Goal: Task Accomplishment & Management: Use online tool/utility

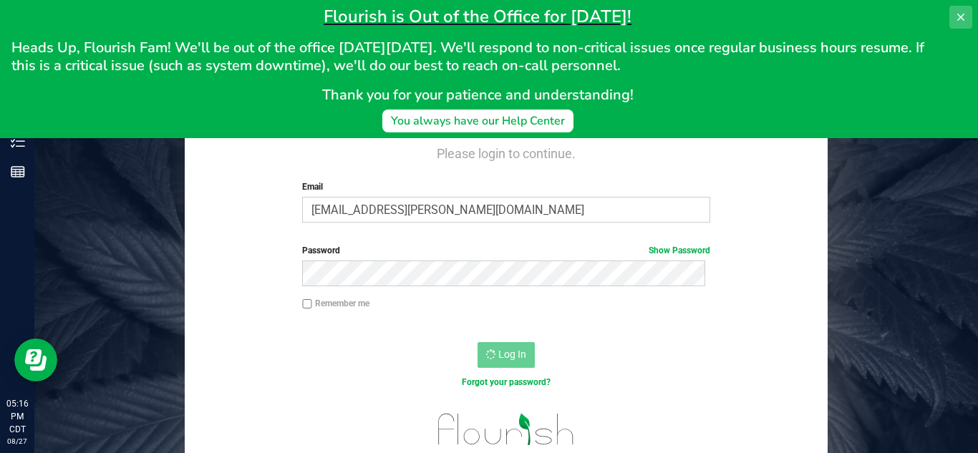
click at [957, 16] on icon at bounding box center [960, 16] width 11 height 11
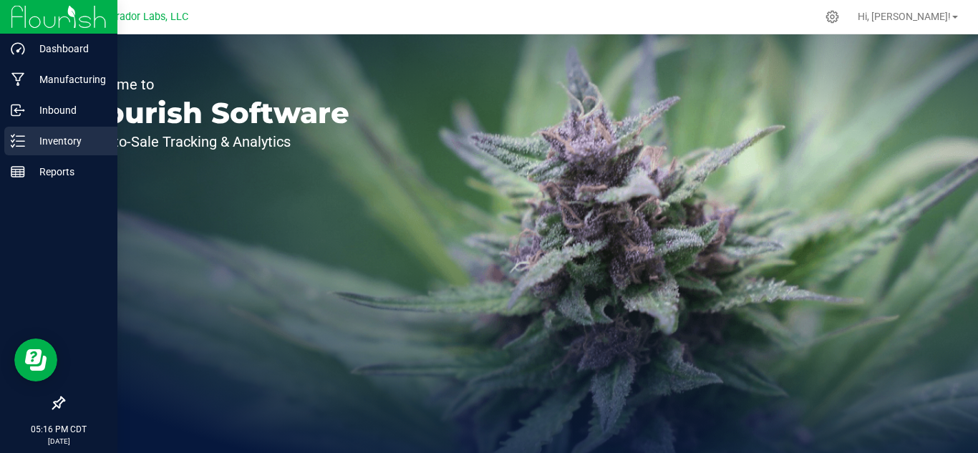
click at [23, 135] on icon at bounding box center [18, 141] width 14 height 14
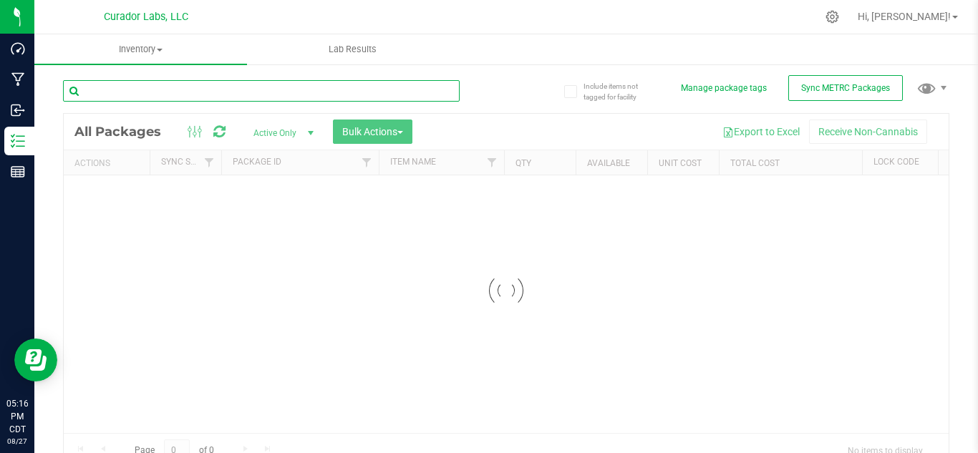
click at [209, 82] on input "text" at bounding box center [261, 90] width 397 height 21
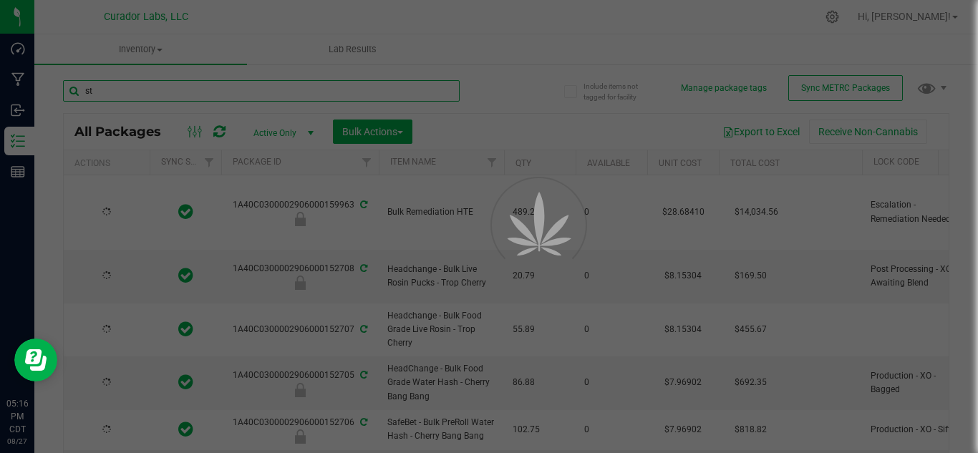
type input "str"
type input "2026-08-27"
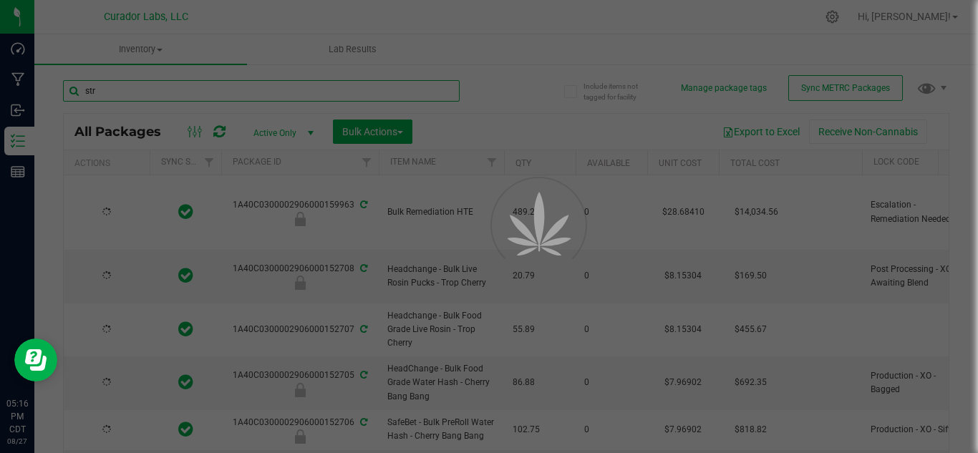
type input "2026-08-19"
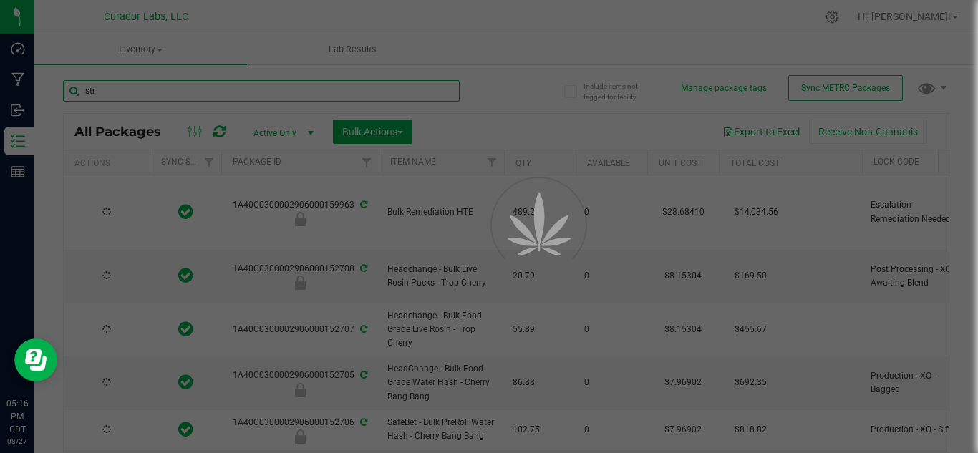
type input "2026-08-19"
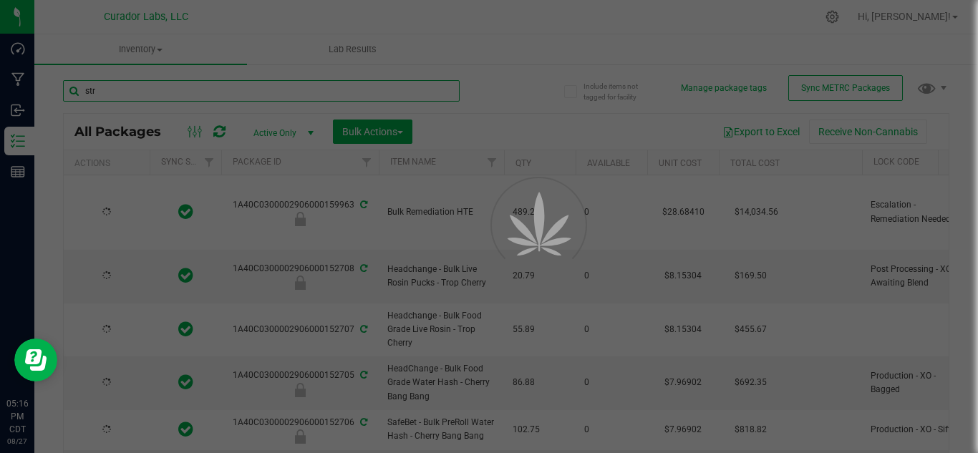
type input "2026-08-19"
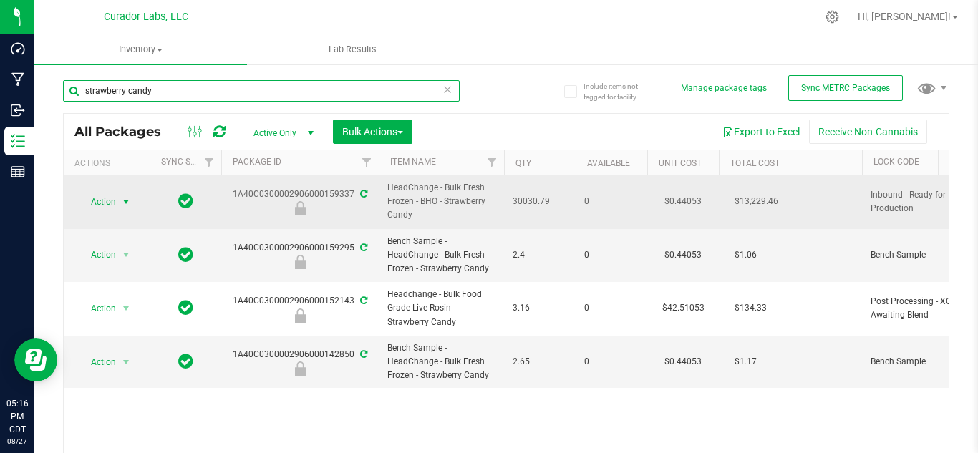
type input "strawberry candy"
click at [128, 196] on span "select" at bounding box center [125, 201] width 11 height 11
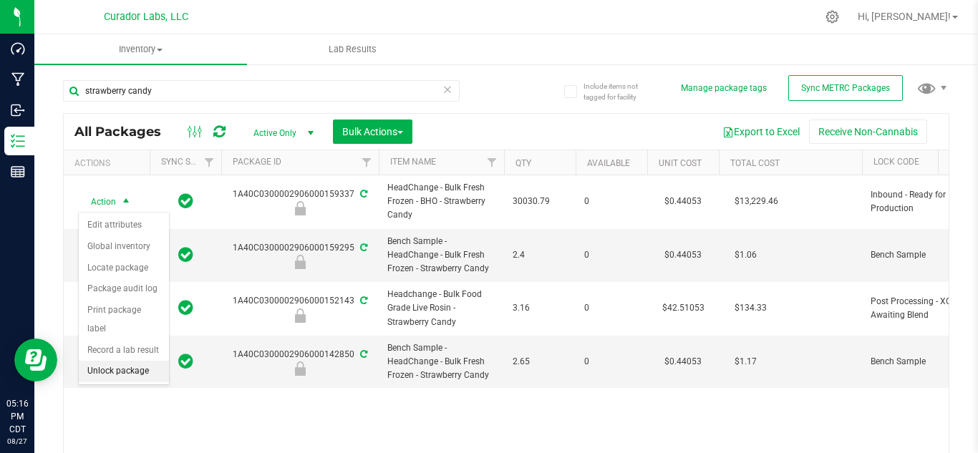
click at [125, 361] on li "Unlock package" at bounding box center [124, 371] width 90 height 21
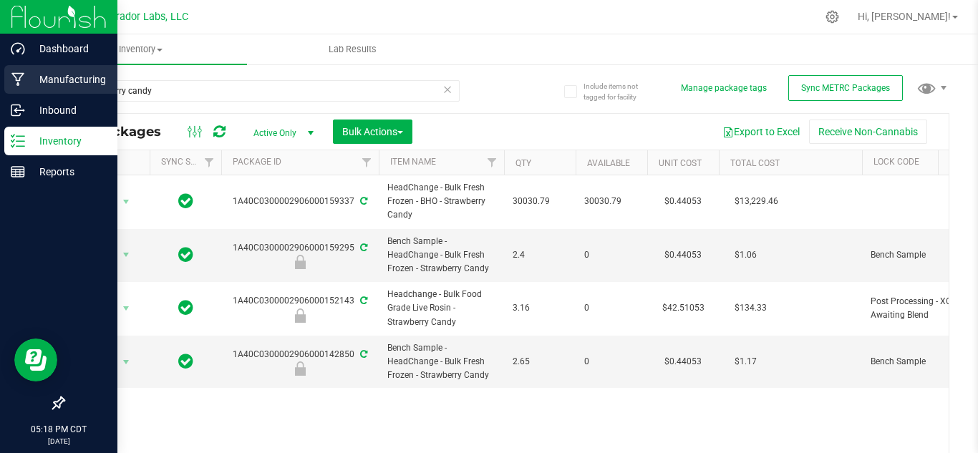
click at [24, 72] on icon at bounding box center [18, 79] width 14 height 14
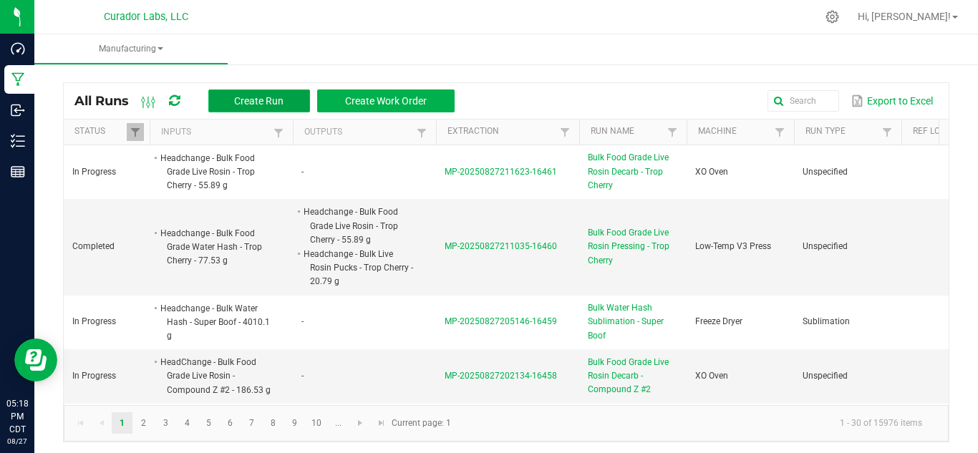
click at [261, 96] on span "Create Run" at bounding box center [258, 100] width 49 height 11
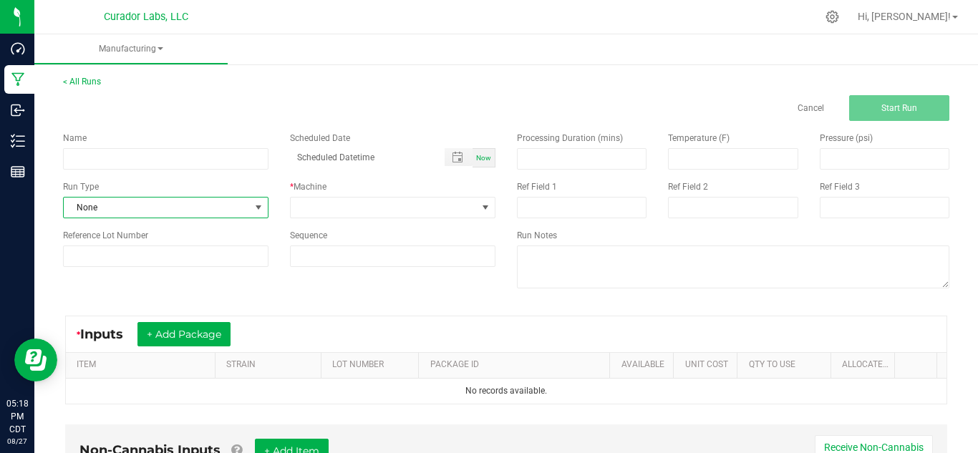
click at [256, 205] on span at bounding box center [258, 207] width 11 height 11
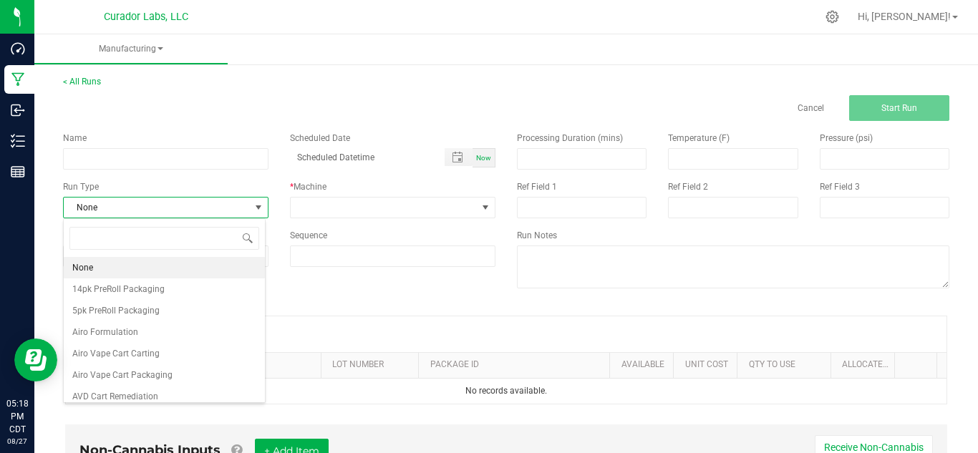
scroll to position [21, 203]
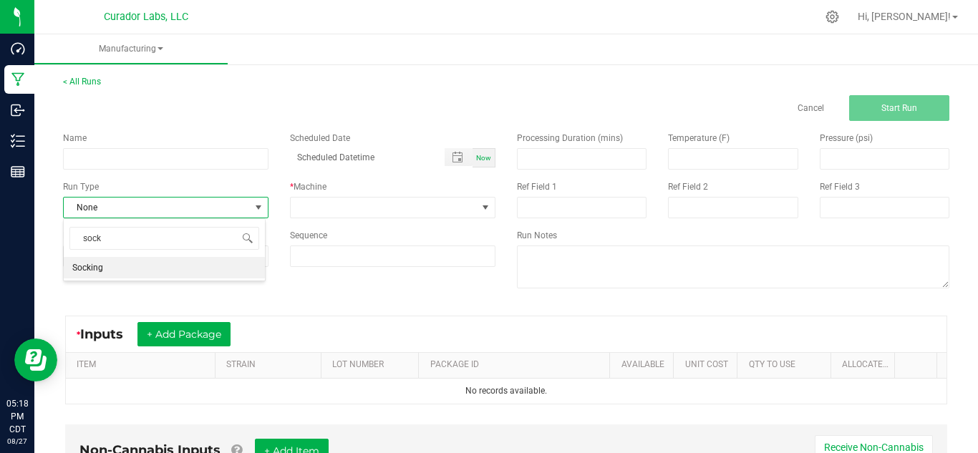
type input "socki"
click at [190, 271] on li "Socking" at bounding box center [164, 267] width 201 height 21
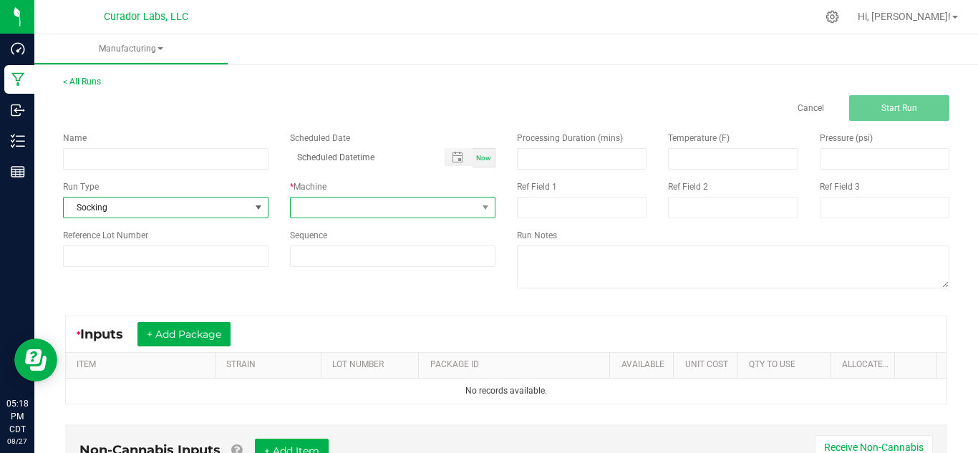
click at [335, 204] on span at bounding box center [384, 208] width 186 height 20
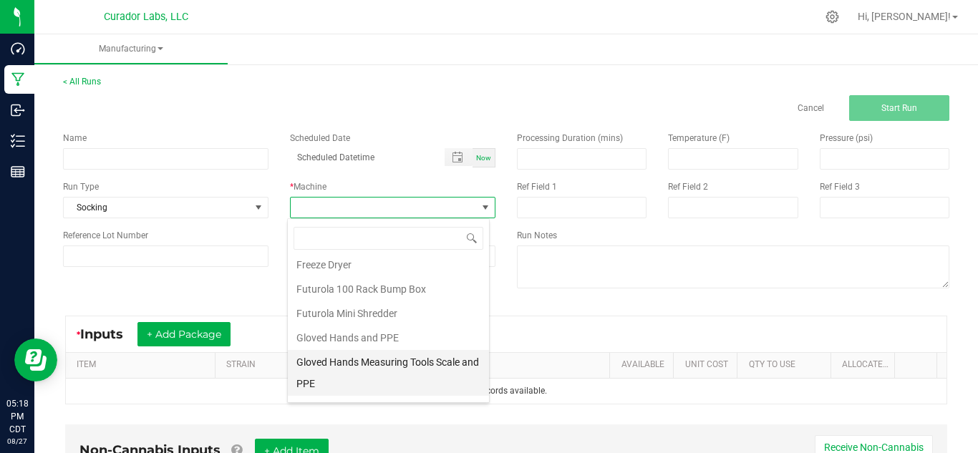
scroll to position [127, 0]
click at [402, 352] on li "Gloved Hands Measuring Tools Scale and PPE" at bounding box center [388, 372] width 201 height 46
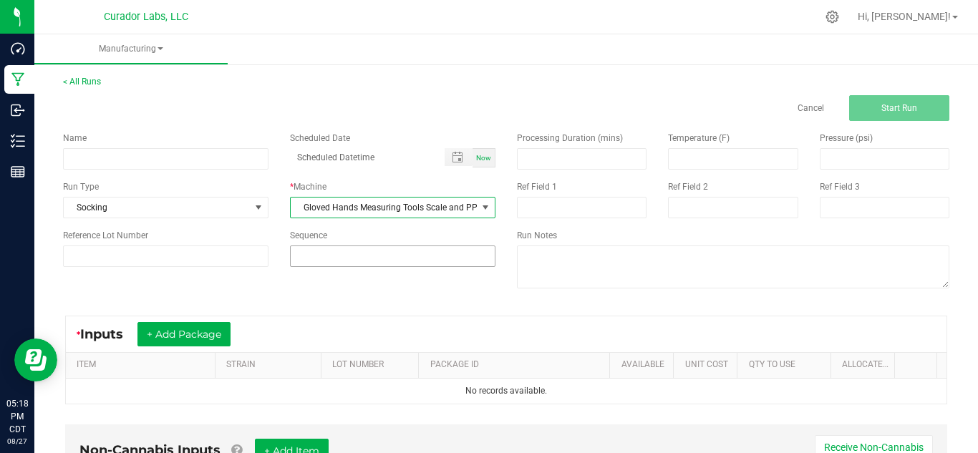
click at [359, 253] on input at bounding box center [393, 256] width 204 height 20
type input "2"
click at [347, 294] on div "Name Scheduled Date Now Run Type Socking * Machine Gloved Hands Measuring Tools…" at bounding box center [506, 212] width 908 height 182
click at [201, 329] on button "+ Add Package" at bounding box center [183, 334] width 93 height 24
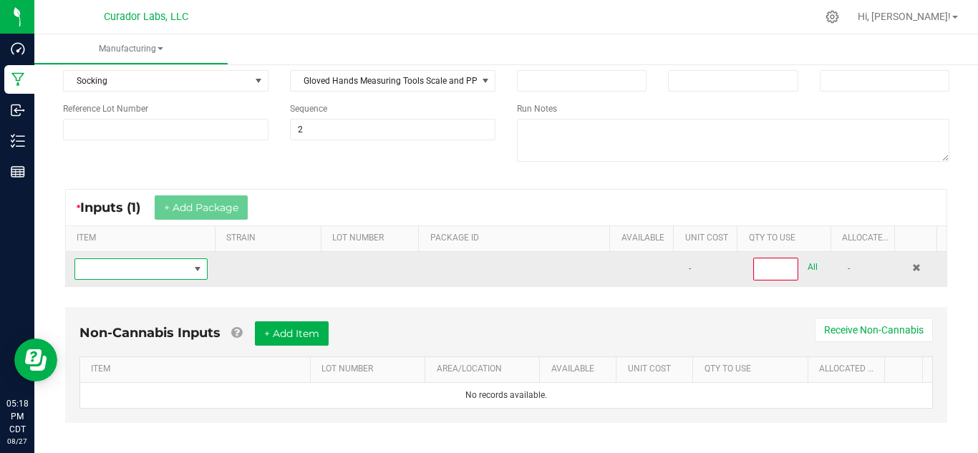
click at [196, 268] on span "NO DATA FOUND" at bounding box center [197, 268] width 11 height 11
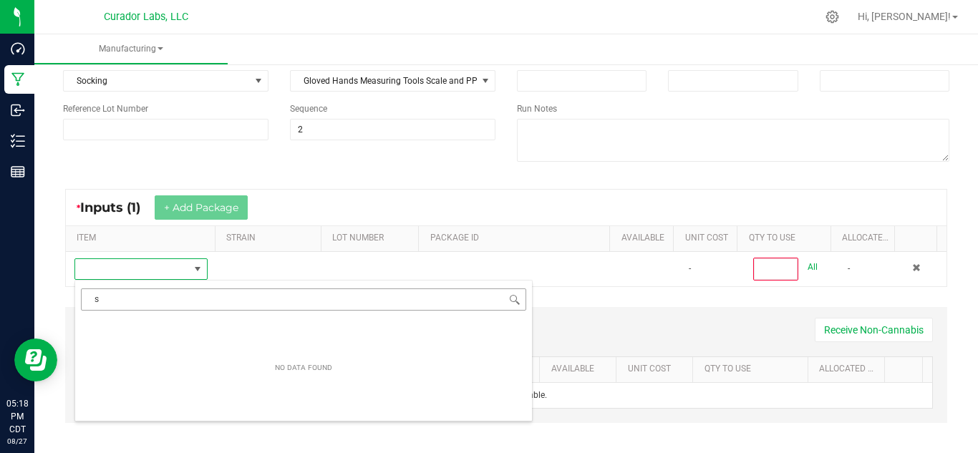
scroll to position [21, 128]
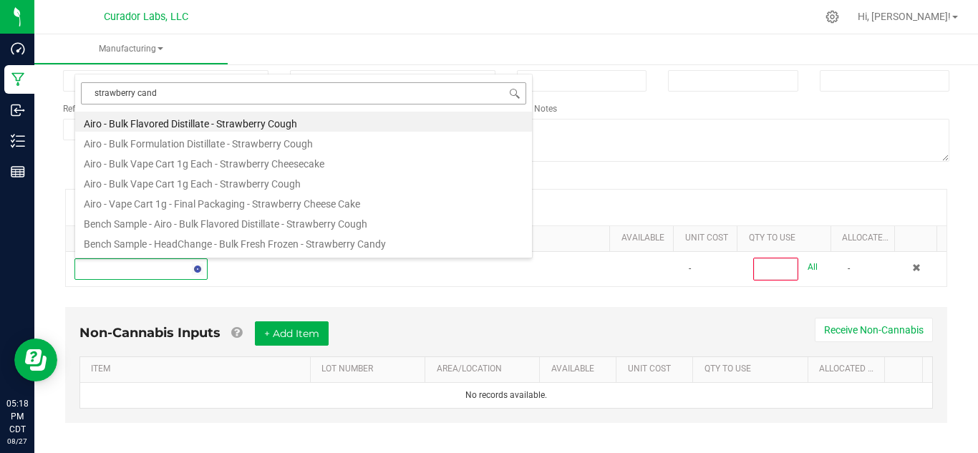
type input "strawberry candy"
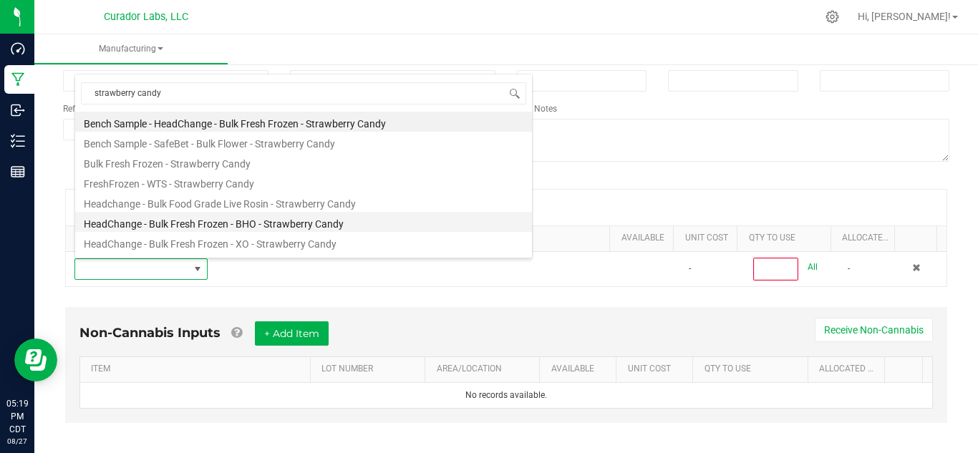
click at [331, 216] on li "HeadChange - Bulk Fresh Frozen - BHO - Strawberry Candy" at bounding box center [303, 222] width 457 height 20
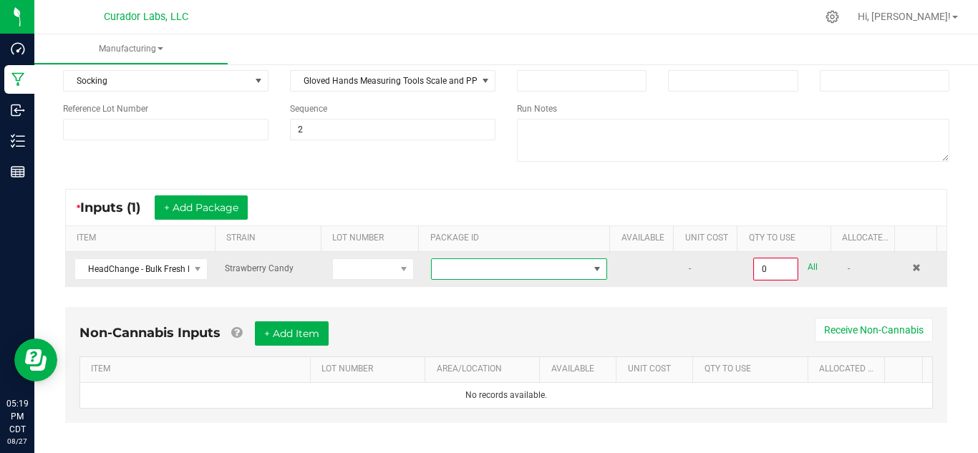
click at [591, 266] on span at bounding box center [596, 268] width 11 height 11
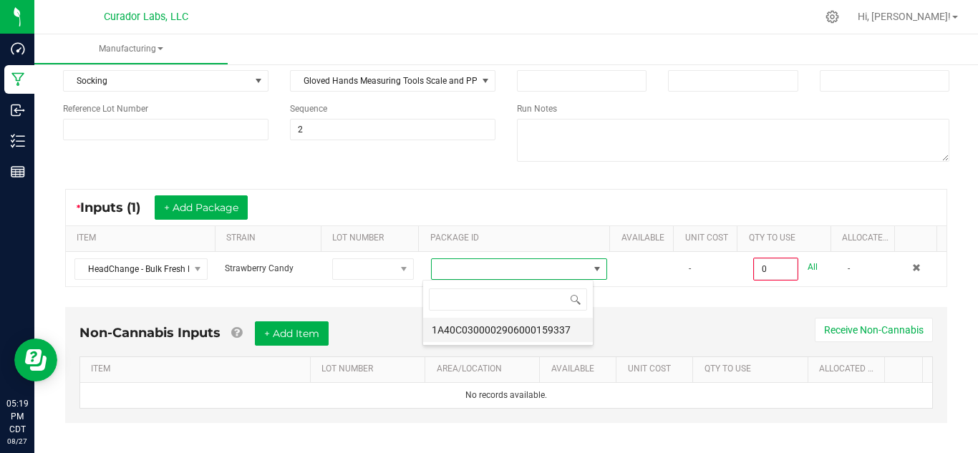
click at [565, 326] on li "1A40C0300002906000159337" at bounding box center [508, 330] width 170 height 24
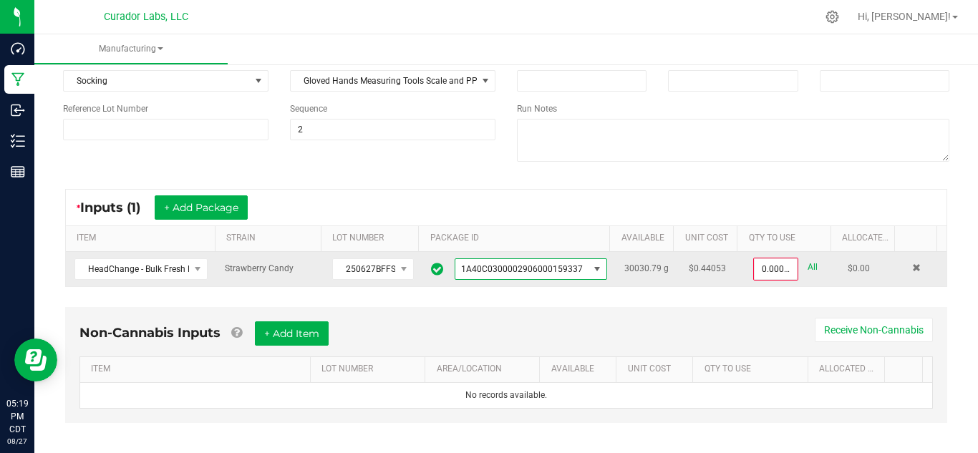
click at [807, 267] on link "All" at bounding box center [812, 267] width 10 height 19
type input "30030.7900 g"
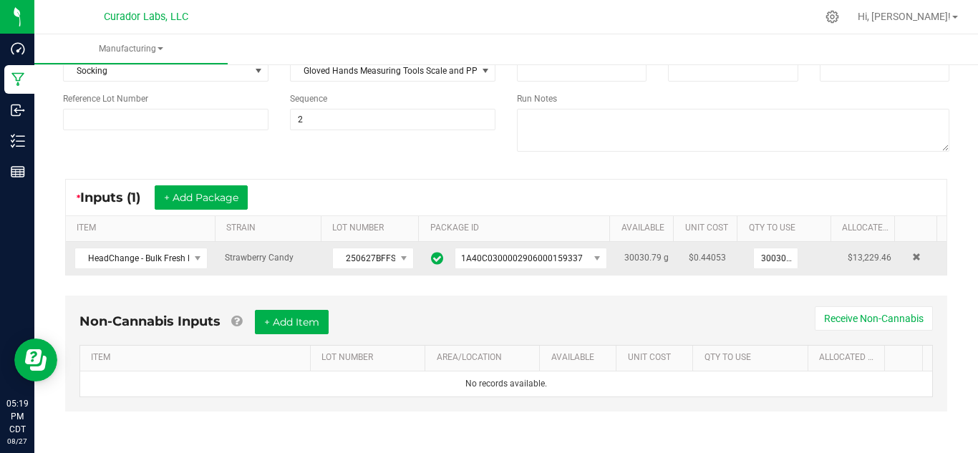
scroll to position [0, 0]
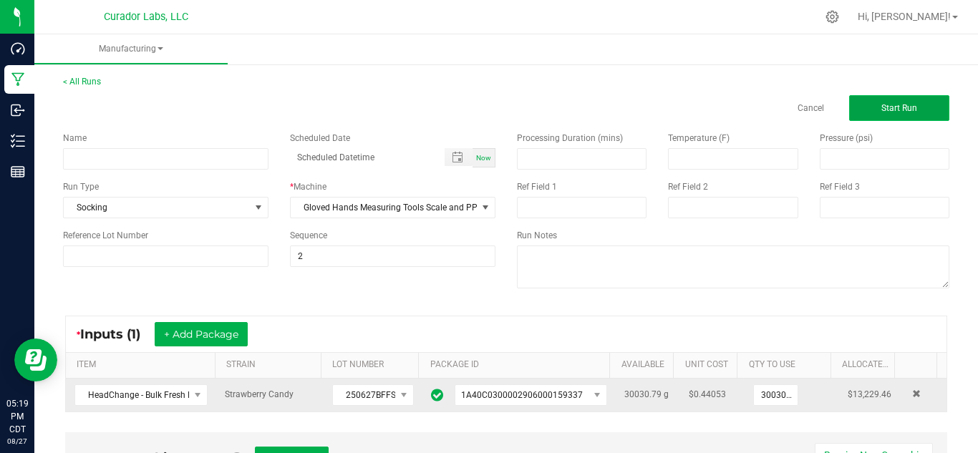
click at [869, 112] on button "Start Run" at bounding box center [899, 108] width 100 height 26
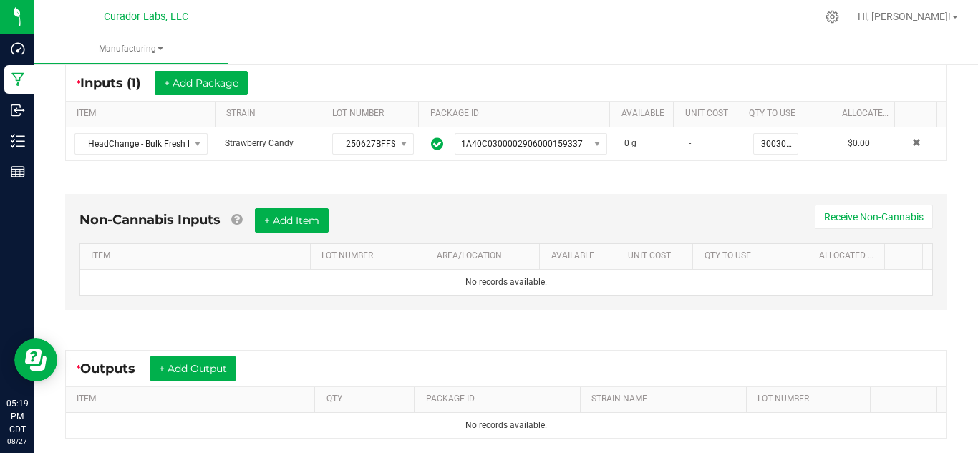
scroll to position [271, 0]
click at [201, 364] on button "+ Add Output" at bounding box center [193, 368] width 87 height 24
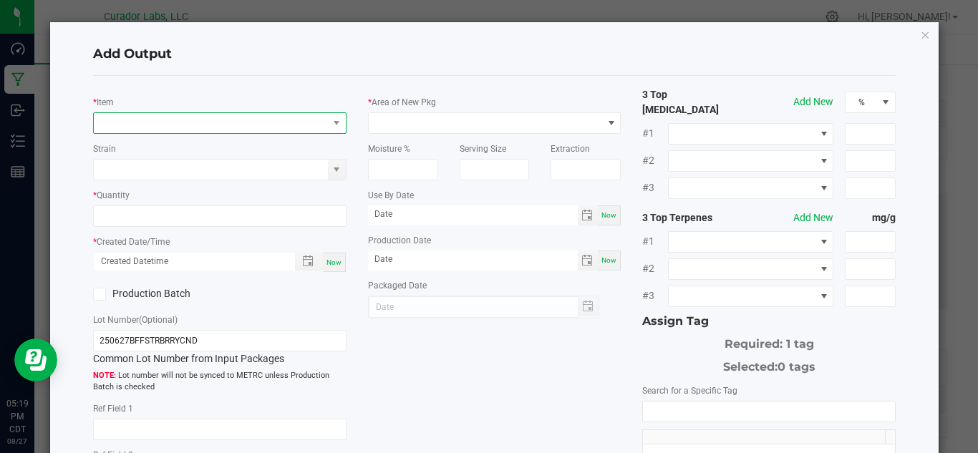
click at [162, 120] on span "NO DATA FOUND" at bounding box center [211, 123] width 234 height 20
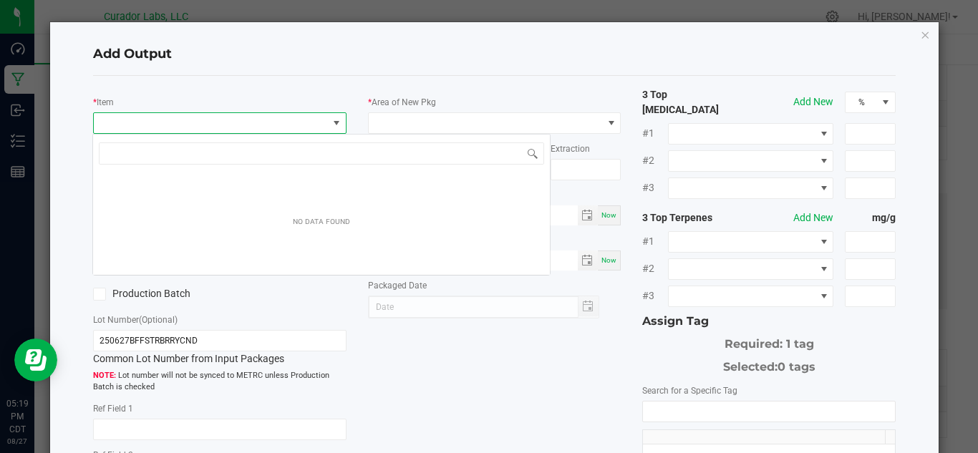
scroll to position [21, 250]
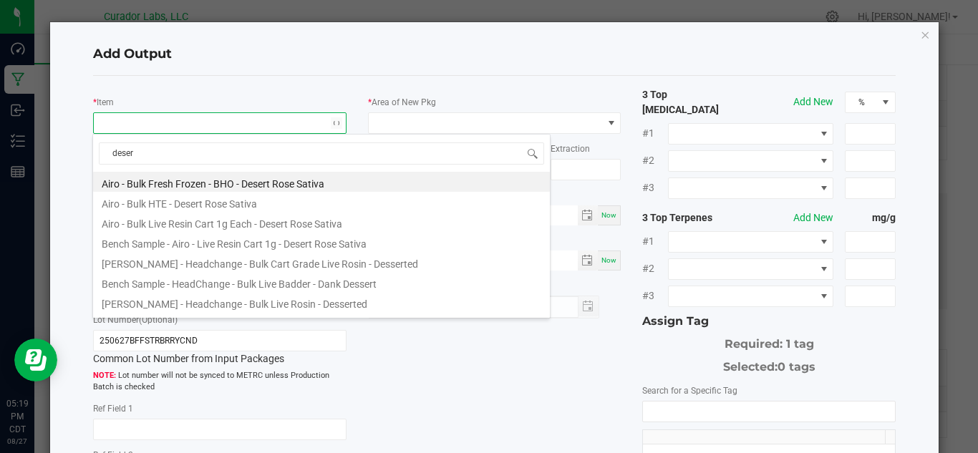
type input "desert"
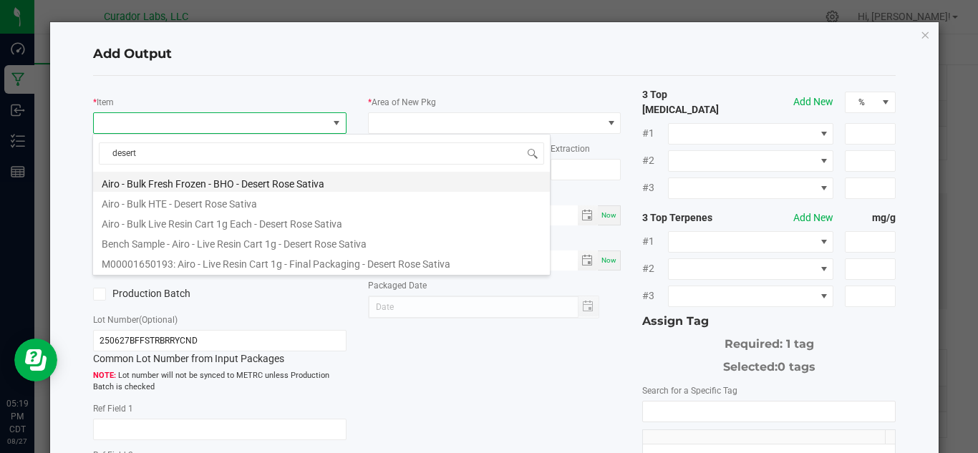
click at [293, 181] on li "Airo - Bulk Fresh Frozen - BHO - Desert Rose Sativa" at bounding box center [321, 182] width 457 height 20
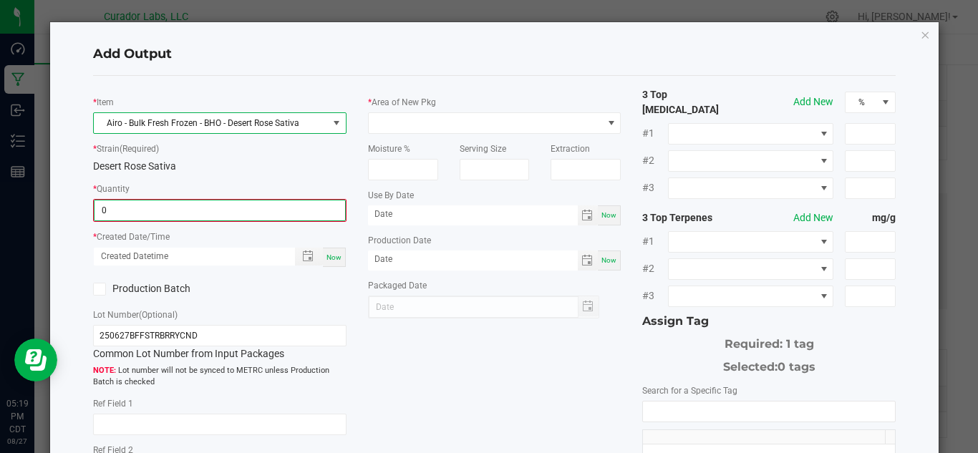
click at [207, 208] on input "0" at bounding box center [219, 210] width 251 height 20
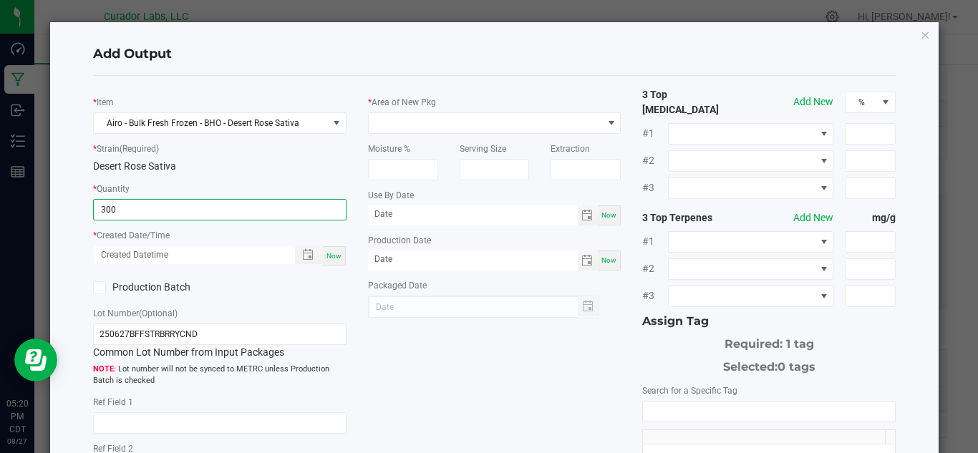
click at [185, 204] on input "300" at bounding box center [220, 210] width 252 height 20
type input "30030.7900 g"
click at [326, 253] on span "Now" at bounding box center [333, 256] width 15 height 8
type input "08/27/2025 5:20 PM"
type input "[DATE]"
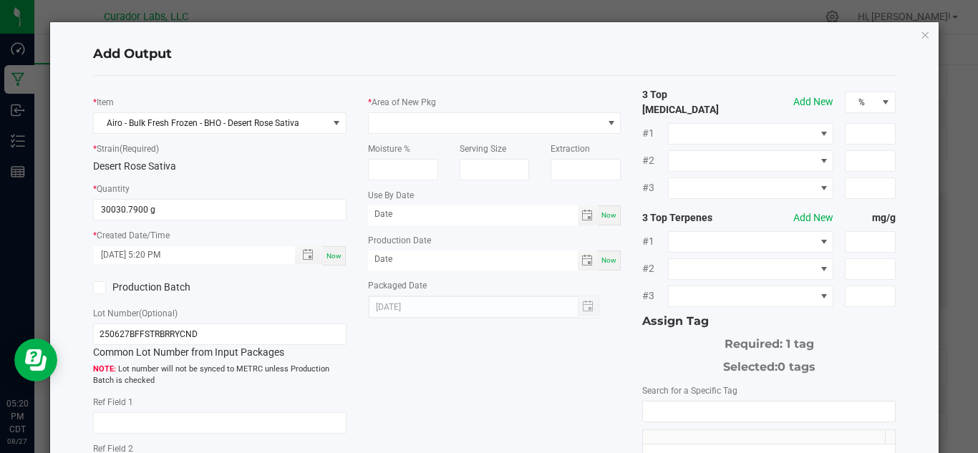
scroll to position [72, 0]
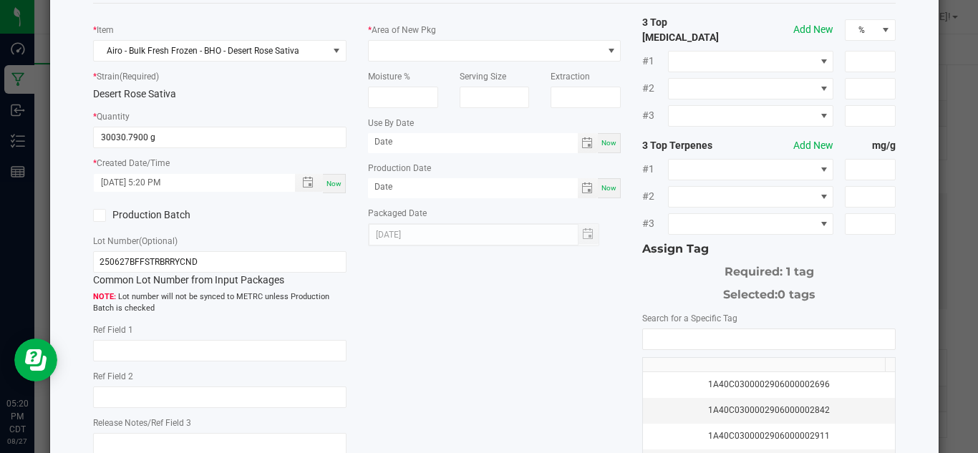
click at [102, 215] on icon at bounding box center [99, 215] width 9 height 0
click at [0, 0] on input "Production Batch" at bounding box center [0, 0] width 0 height 0
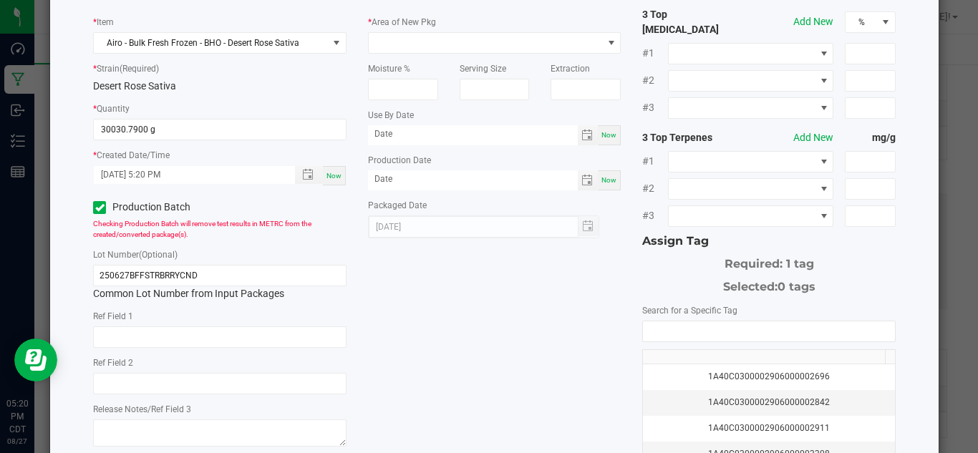
scroll to position [81, 0]
click at [203, 268] on input "250627BFFSTRBRRYCND" at bounding box center [219, 274] width 253 height 21
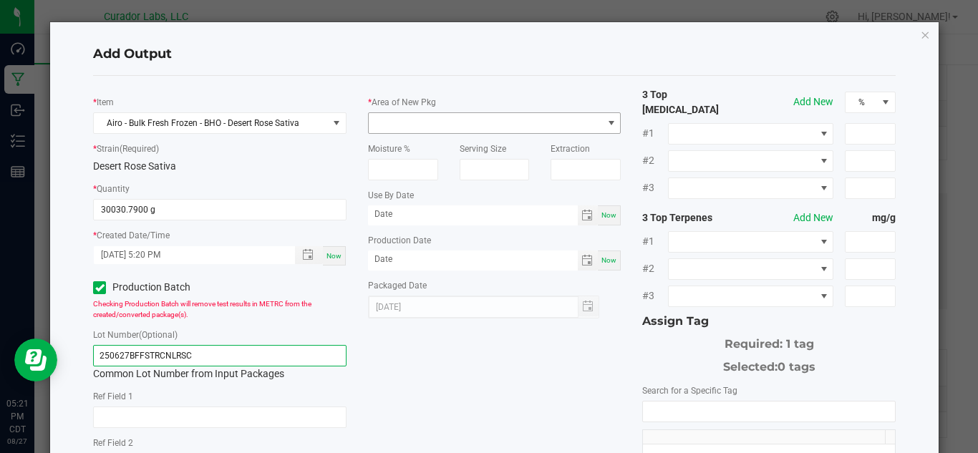
type input "250627BFFSTRCNLRSC"
click at [607, 120] on span at bounding box center [611, 122] width 11 height 11
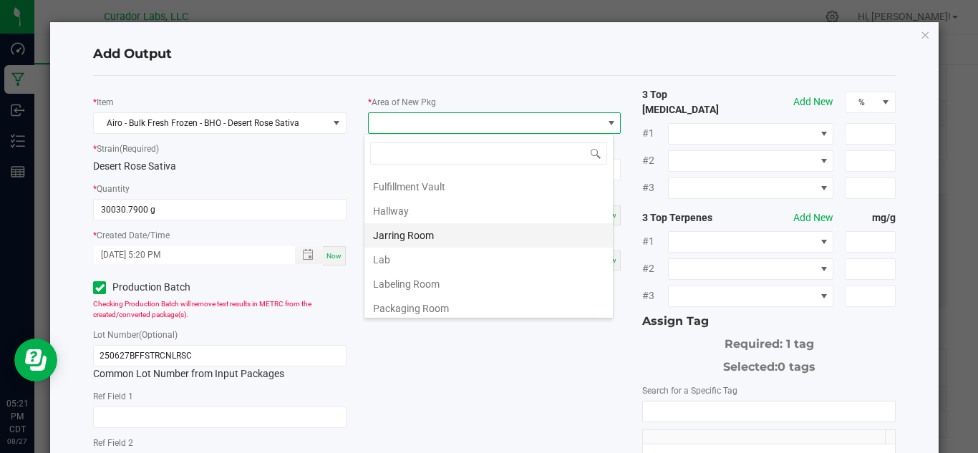
scroll to position [822, 0]
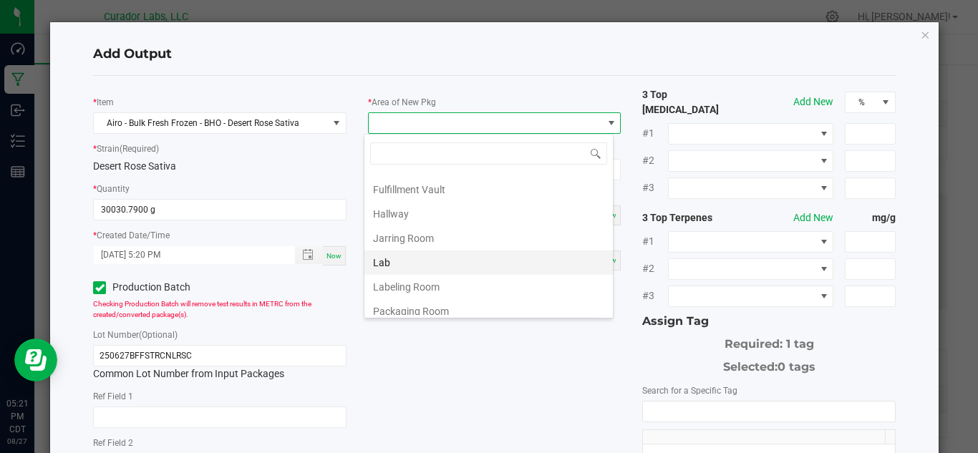
click at [412, 253] on li "Lab" at bounding box center [488, 263] width 248 height 24
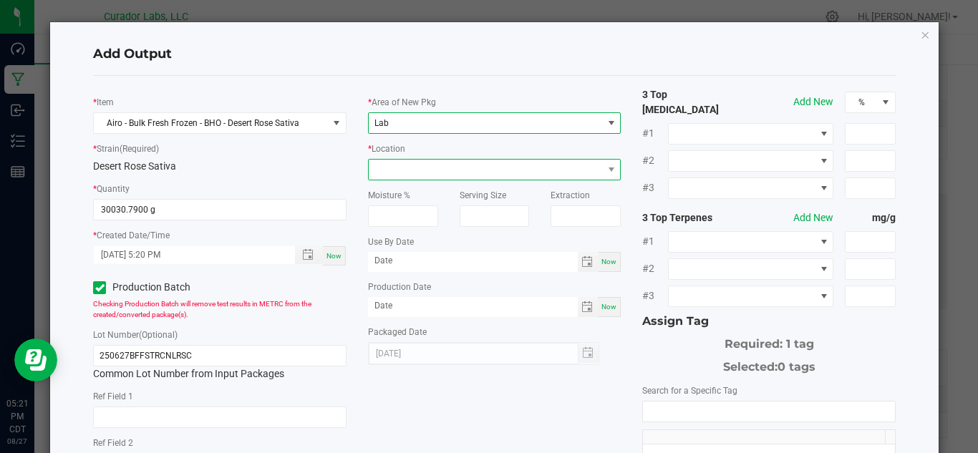
click at [414, 170] on span at bounding box center [486, 170] width 234 height 20
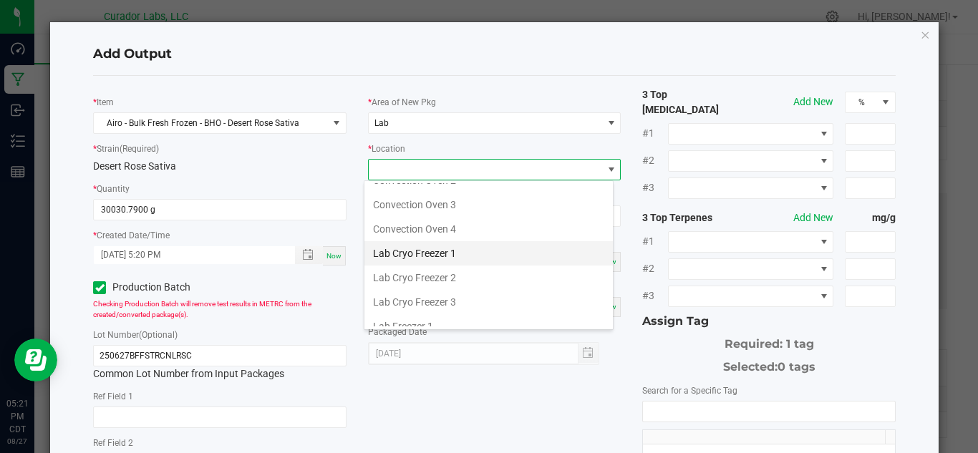
scroll to position [62, 0]
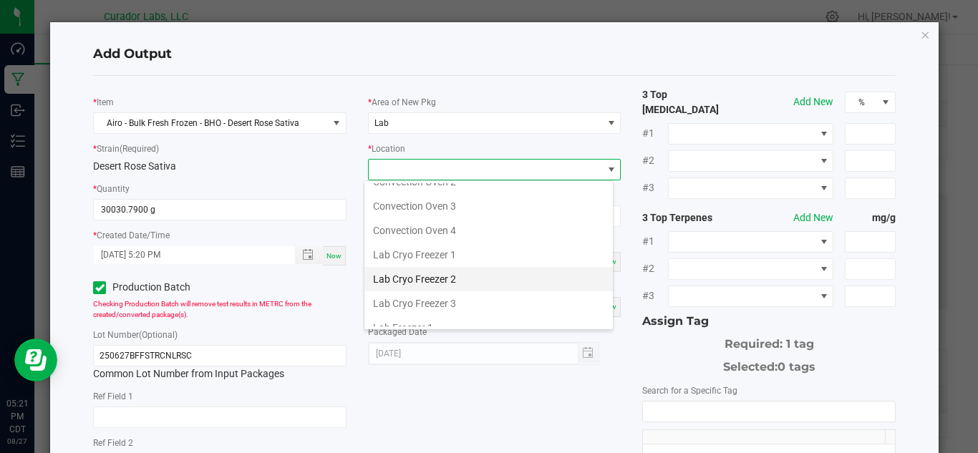
click at [452, 271] on li "Lab Cryo Freezer 2" at bounding box center [488, 279] width 248 height 24
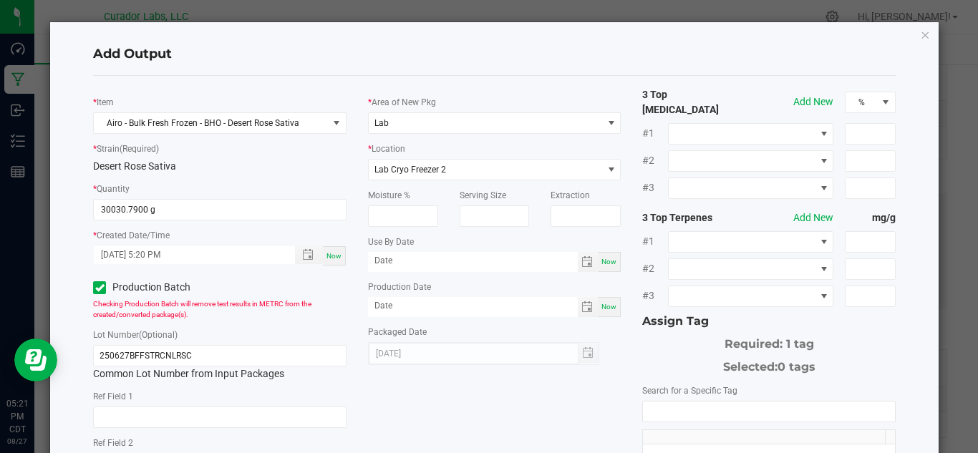
click at [601, 258] on span "Now" at bounding box center [608, 262] width 15 height 8
type input "[DATE]"
click at [602, 307] on span "Now" at bounding box center [608, 307] width 15 height 8
type input "[DATE]"
click at [466, 261] on input "[DATE]" at bounding box center [473, 261] width 210 height 18
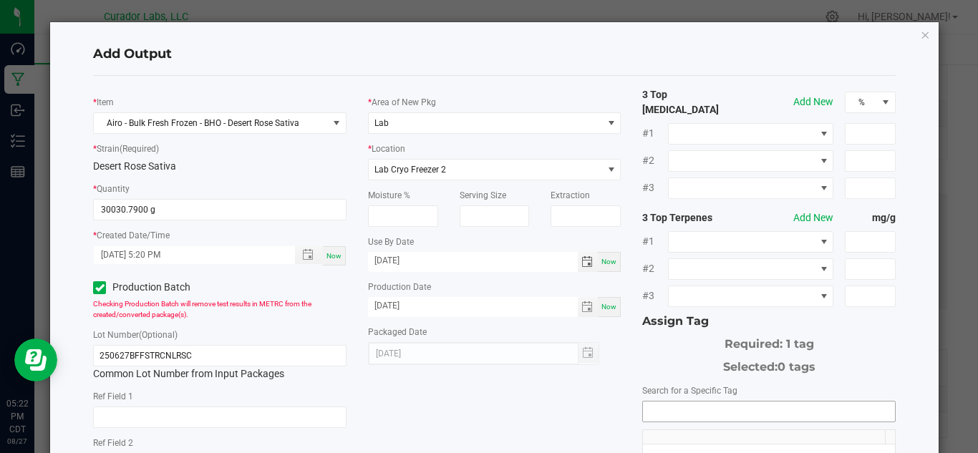
type input "08/27/2026"
click at [673, 402] on input "NO DATA FOUND" at bounding box center [769, 412] width 252 height 20
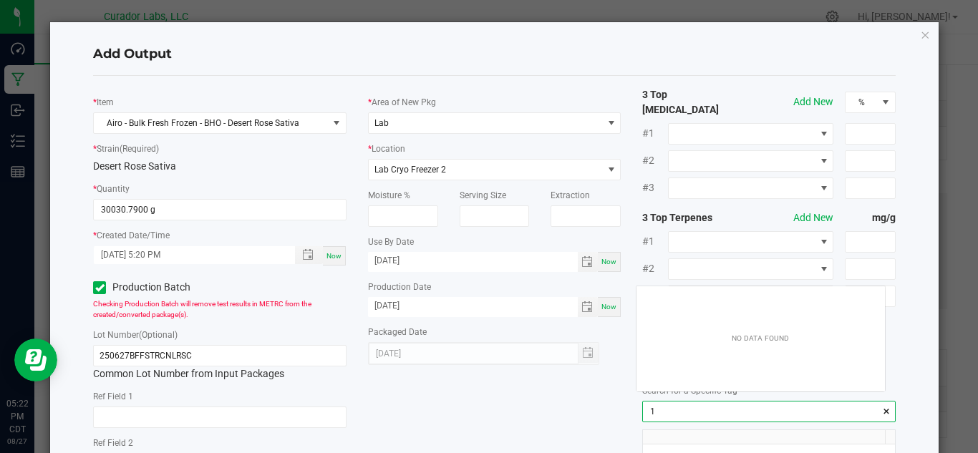
scroll to position [20, 248]
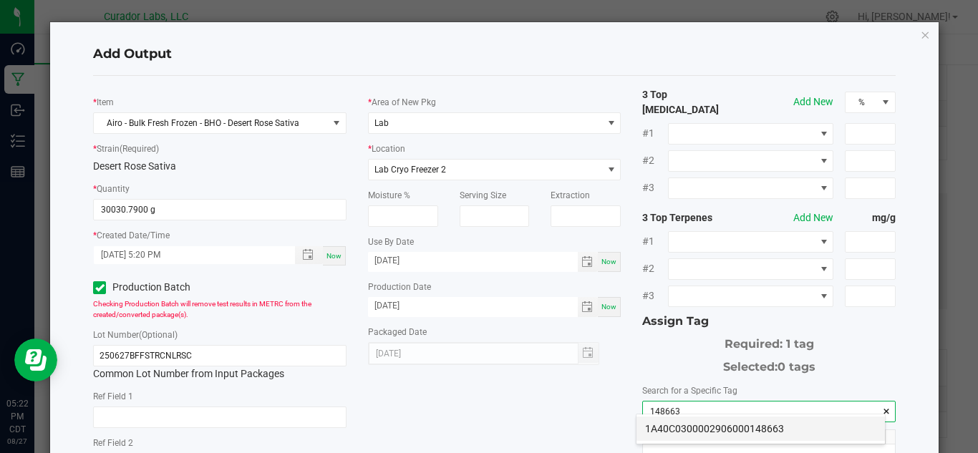
click at [689, 424] on li "1A40C0300002906000148663" at bounding box center [760, 429] width 248 height 24
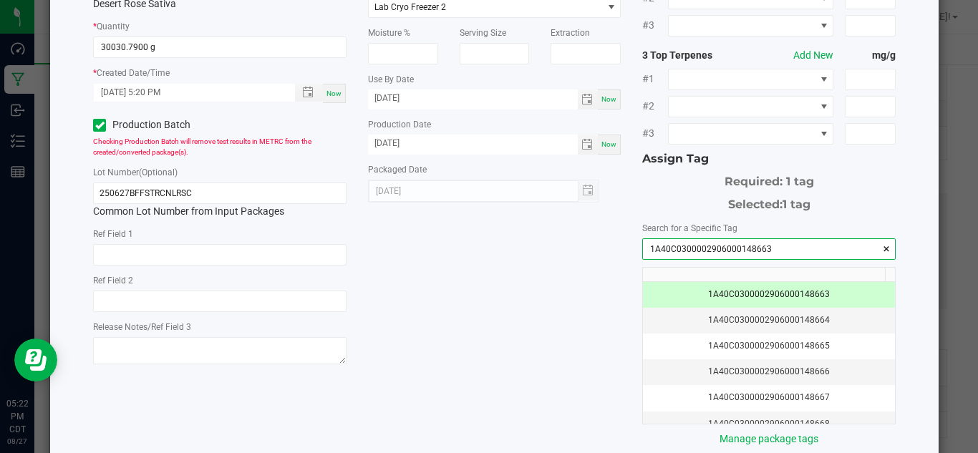
scroll to position [230, 0]
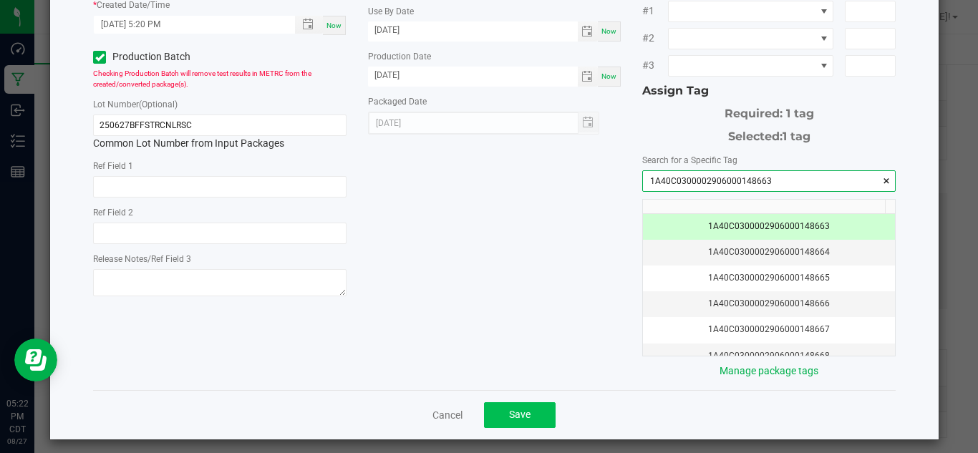
type input "1A40C0300002906000148663"
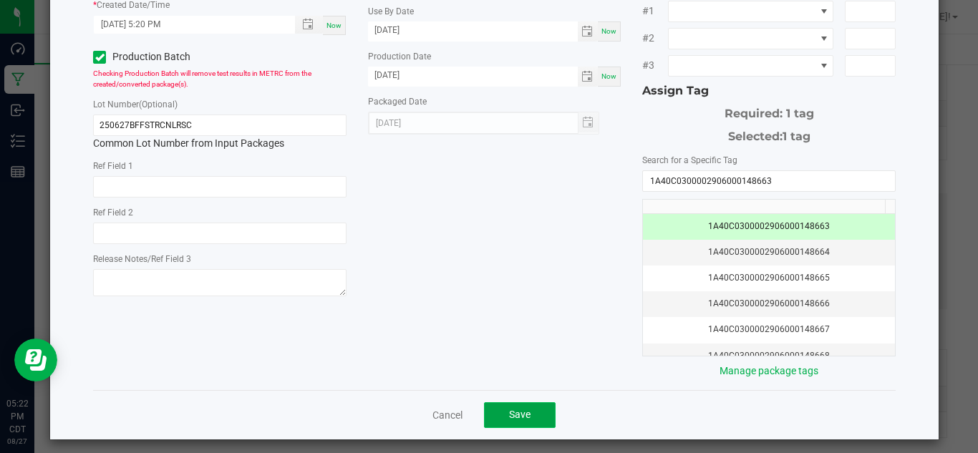
click at [527, 402] on button "Save" at bounding box center [520, 415] width 72 height 26
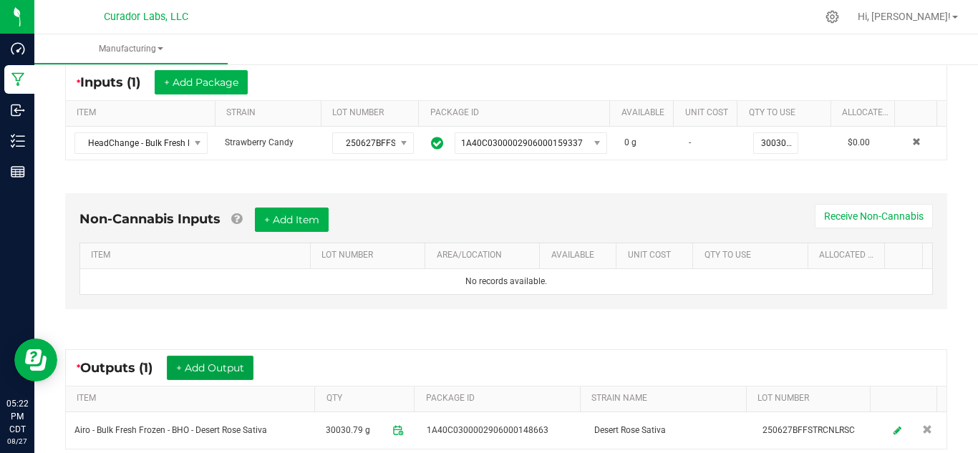
scroll to position [430, 0]
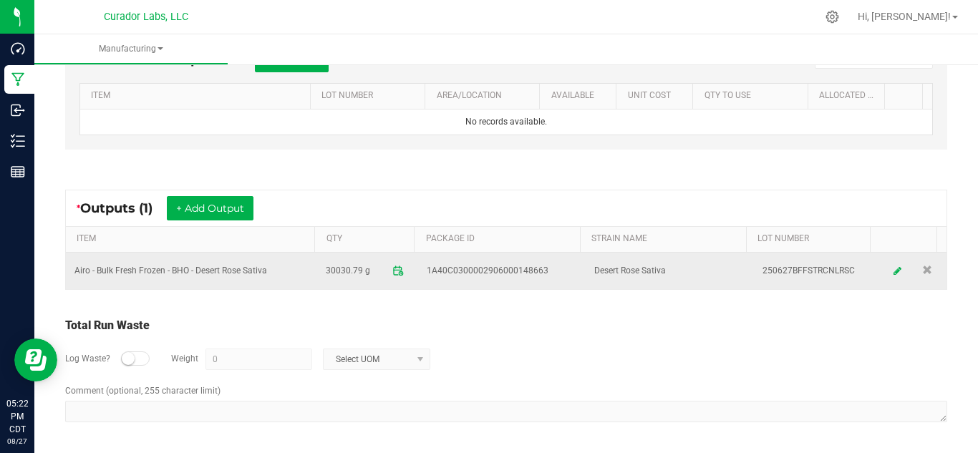
click at [233, 267] on td "Airo - Bulk Fresh Frozen - BHO - Desert Rose Sativa" at bounding box center [191, 271] width 251 height 37
copy td "Airo - Bulk Fresh Frozen - BHO - Desert Rose Sativa"
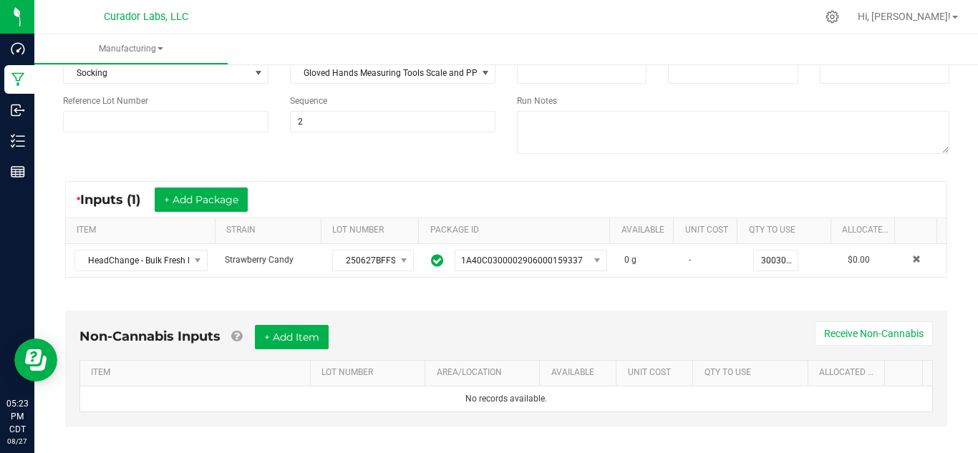
scroll to position [143, 0]
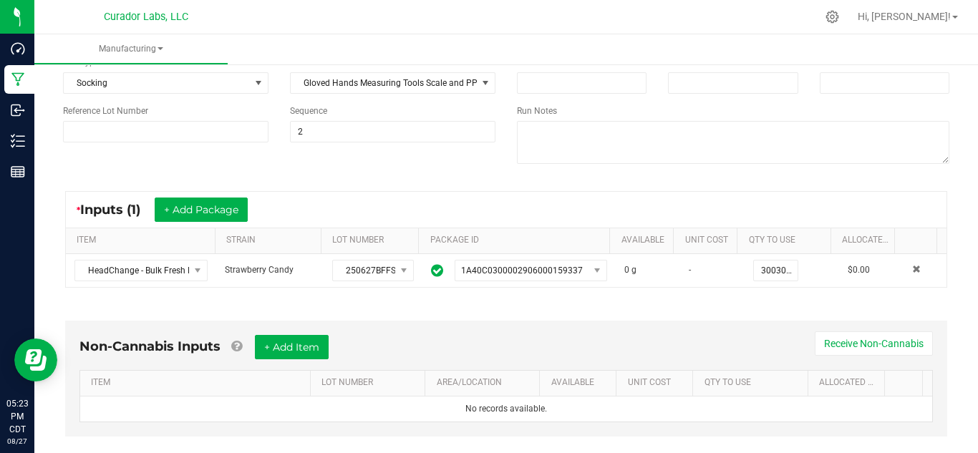
click at [314, 311] on div "Non-Cannabis Inputs + Add Item Receive Non-Cannabis ITEM LOT NUMBER AREA/LOCATI…" at bounding box center [506, 382] width 908 height 163
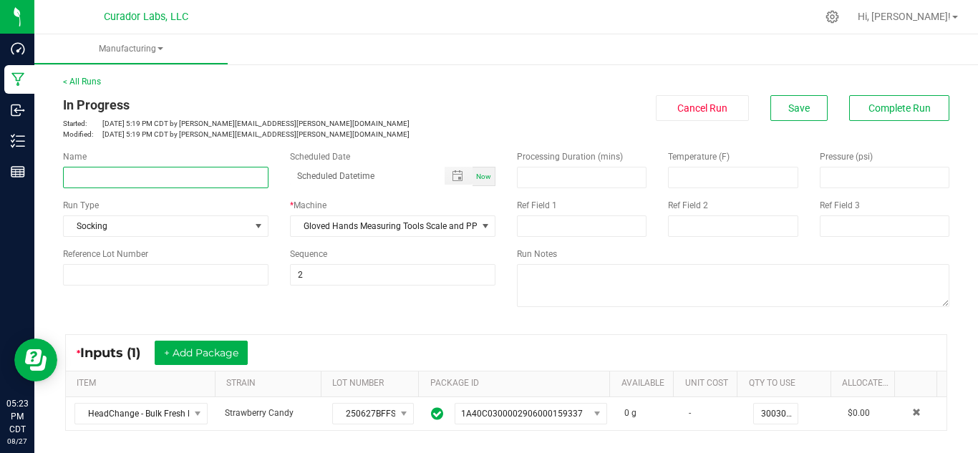
click at [191, 180] on input at bounding box center [165, 177] width 205 height 21
paste input "Airo - Bulk Fresh Frozen - BHO - Desert Rose Sativa"
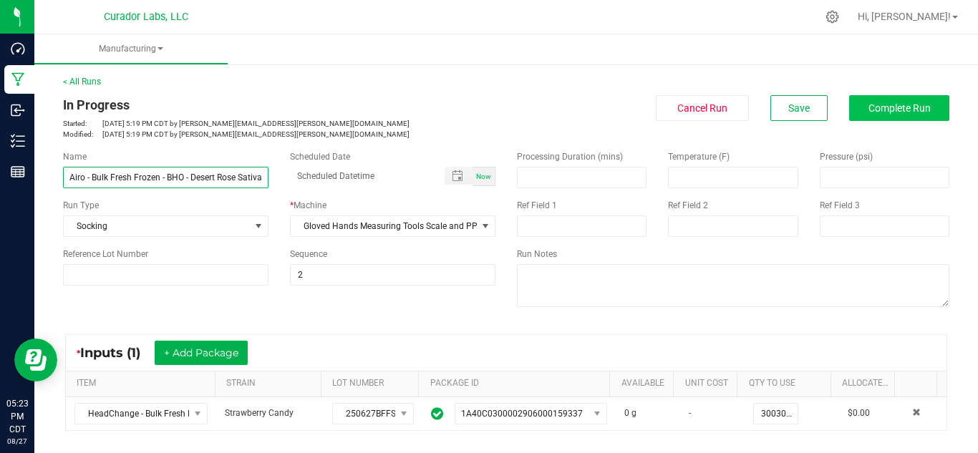
type input "Airo - Bulk Fresh Frozen - BHO - Desert Rose Sativa"
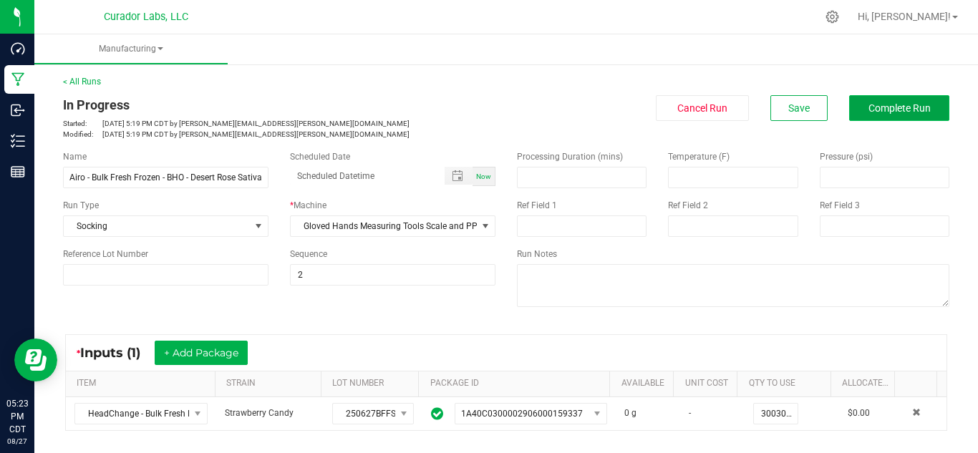
scroll to position [0, 0]
click at [868, 110] on span "Complete Run" at bounding box center [899, 107] width 62 height 11
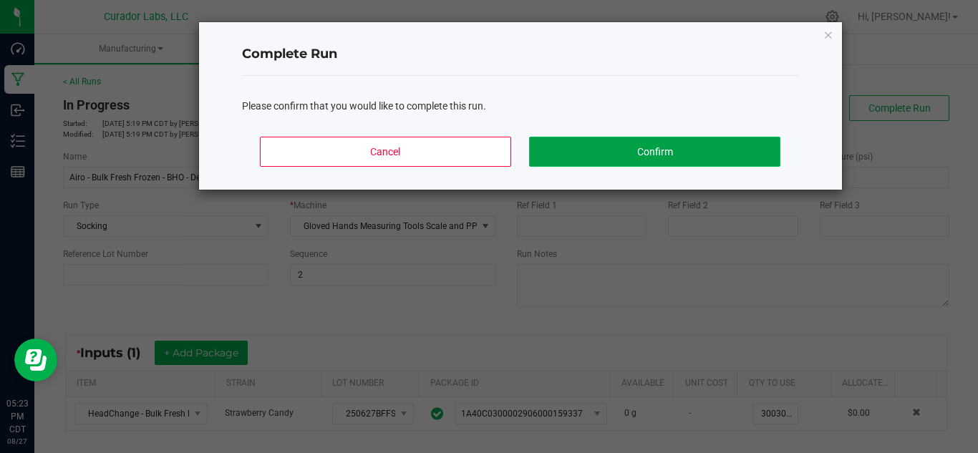
click at [661, 148] on button "Confirm" at bounding box center [654, 152] width 251 height 30
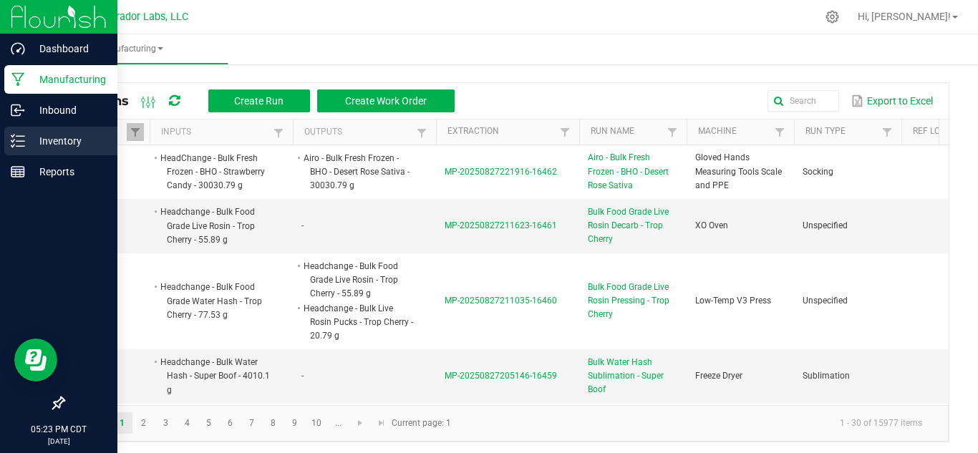
click at [23, 139] on icon at bounding box center [18, 141] width 14 height 14
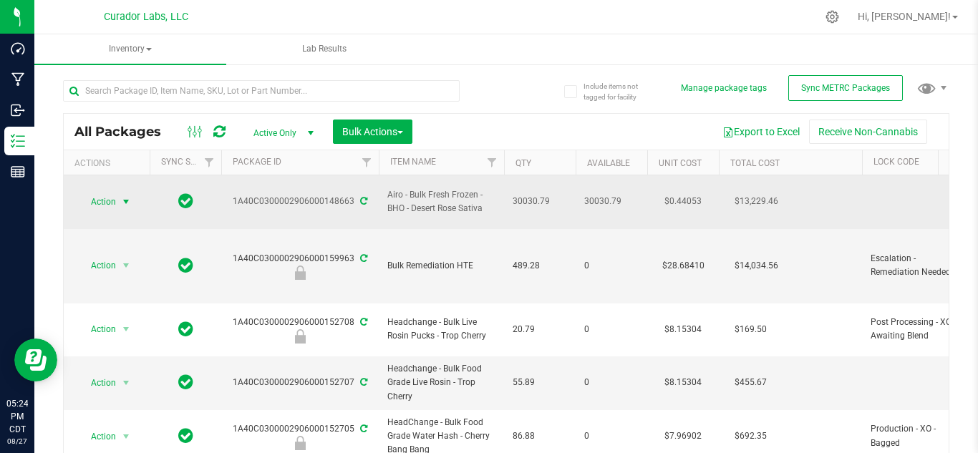
click at [122, 196] on span "select" at bounding box center [125, 201] width 11 height 11
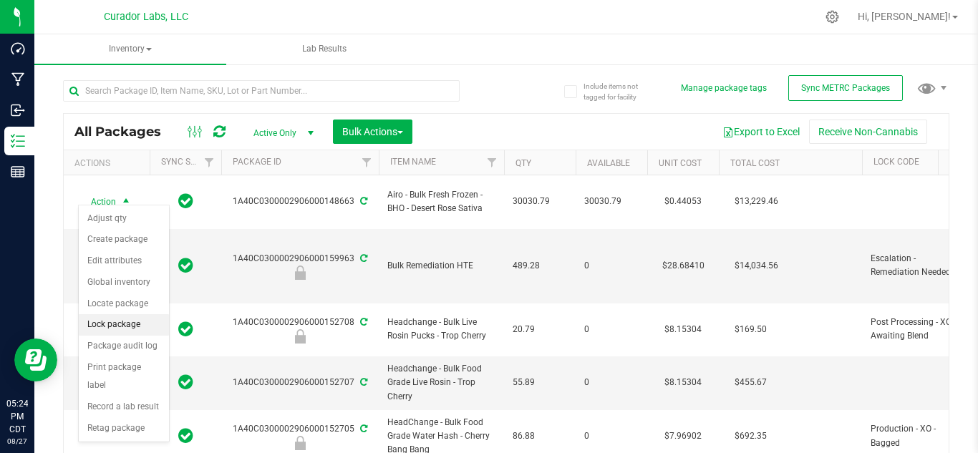
click at [128, 319] on li "Lock package" at bounding box center [124, 324] width 90 height 21
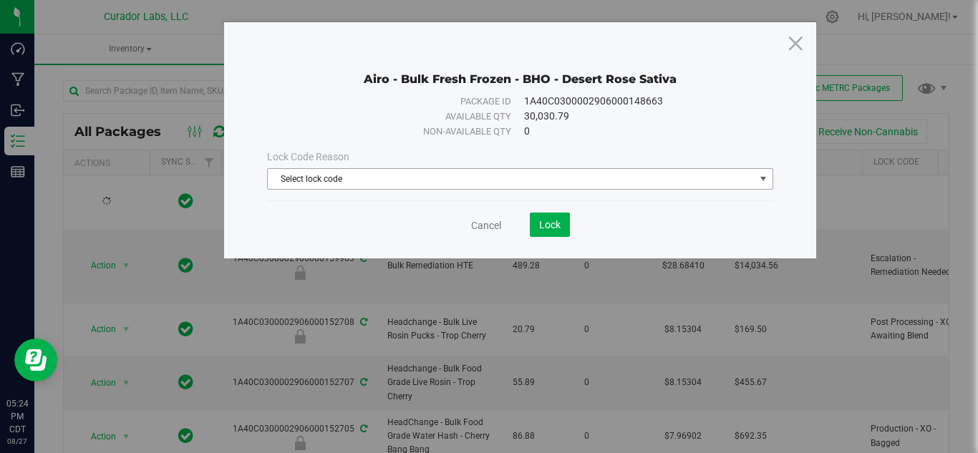
click at [356, 177] on span "Select lock code" at bounding box center [511, 179] width 487 height 20
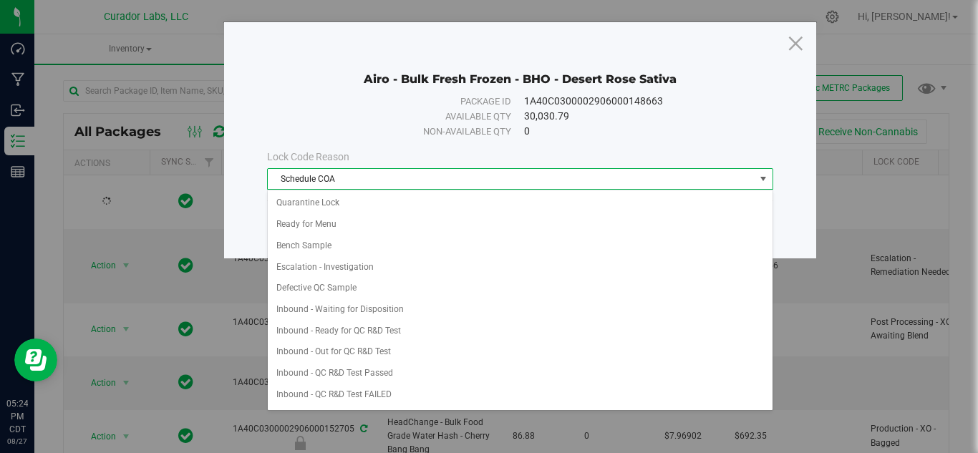
click at [355, 175] on span "Schedule COA" at bounding box center [511, 179] width 487 height 20
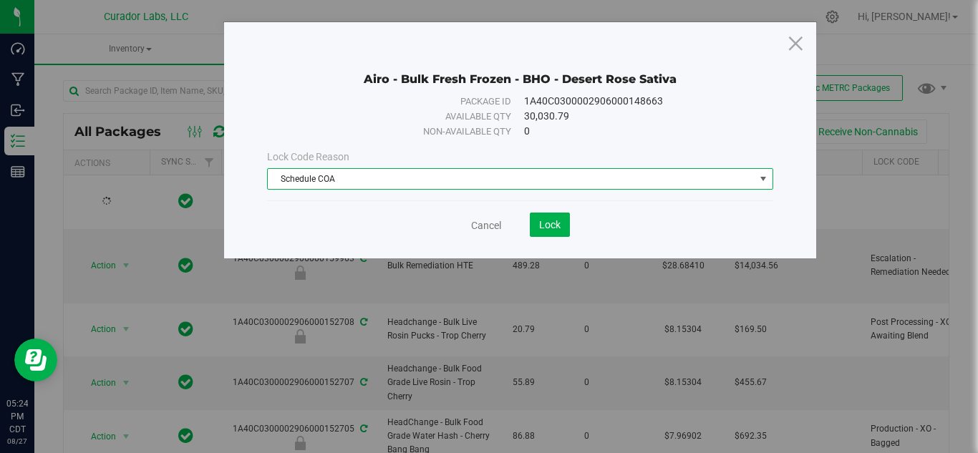
click at [355, 175] on span "Schedule COA" at bounding box center [511, 179] width 487 height 20
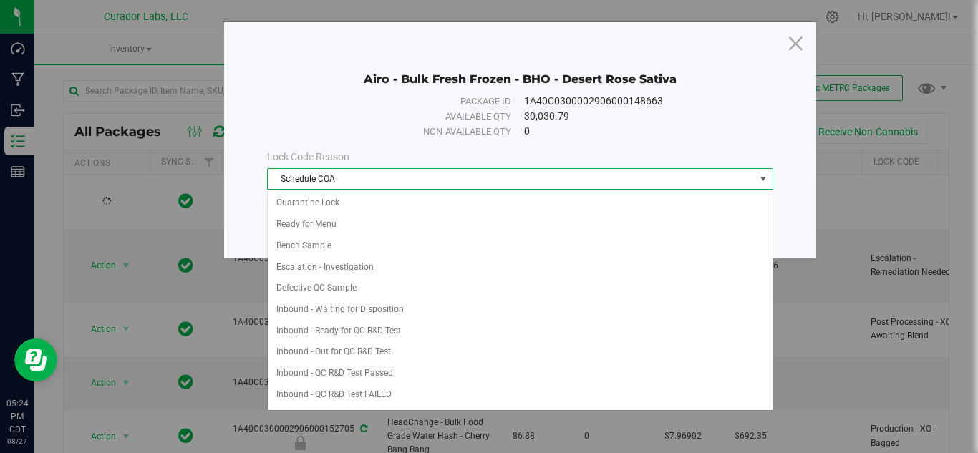
scroll to position [658, 0]
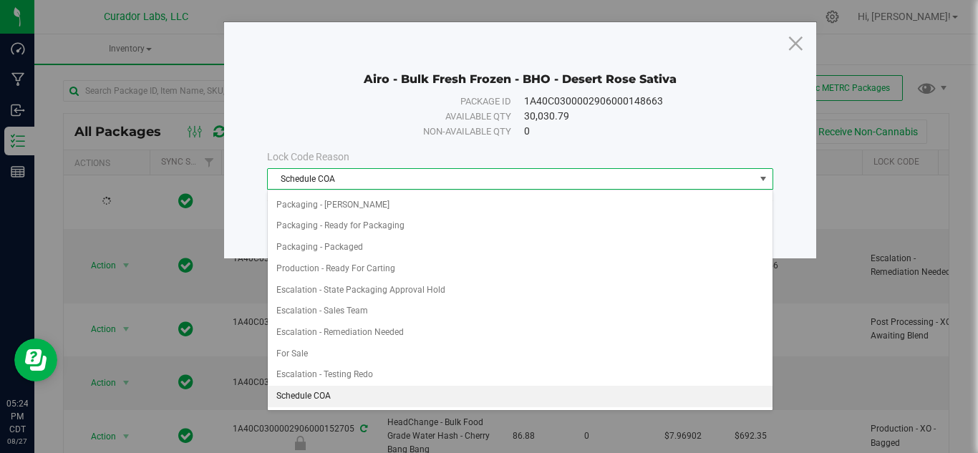
click at [350, 184] on span "Schedule COA" at bounding box center [511, 179] width 487 height 20
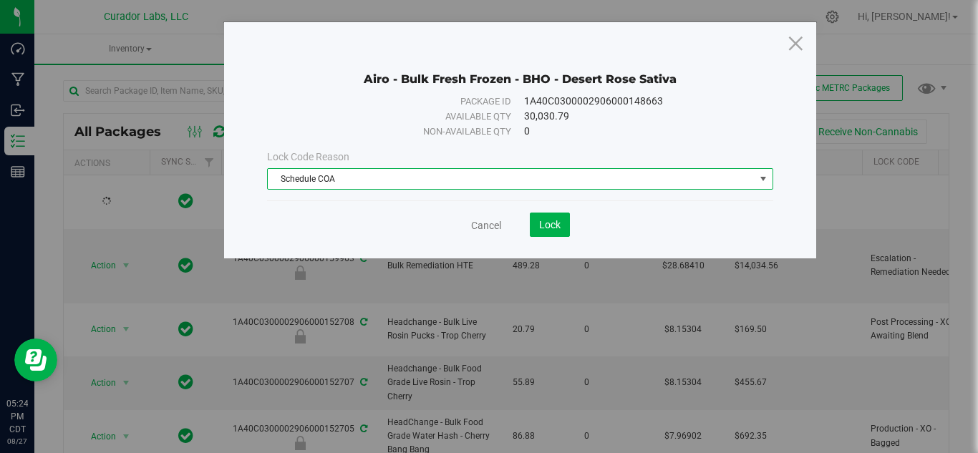
click at [349, 182] on span "Schedule COA" at bounding box center [511, 179] width 487 height 20
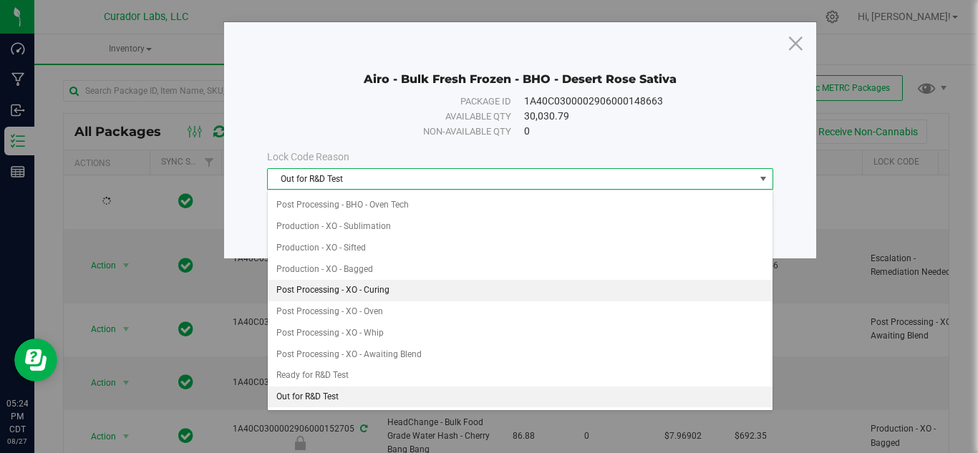
scroll to position [0, 0]
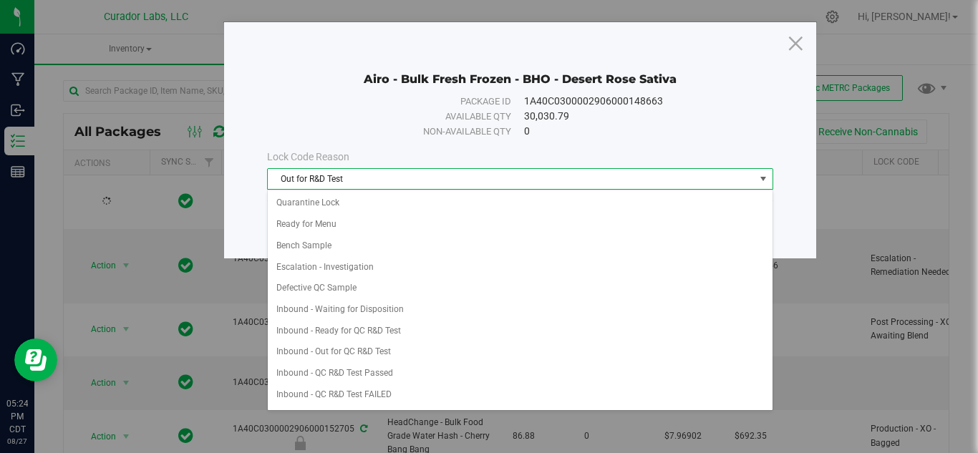
click at [352, 173] on span "Out for R&D Test" at bounding box center [511, 179] width 487 height 20
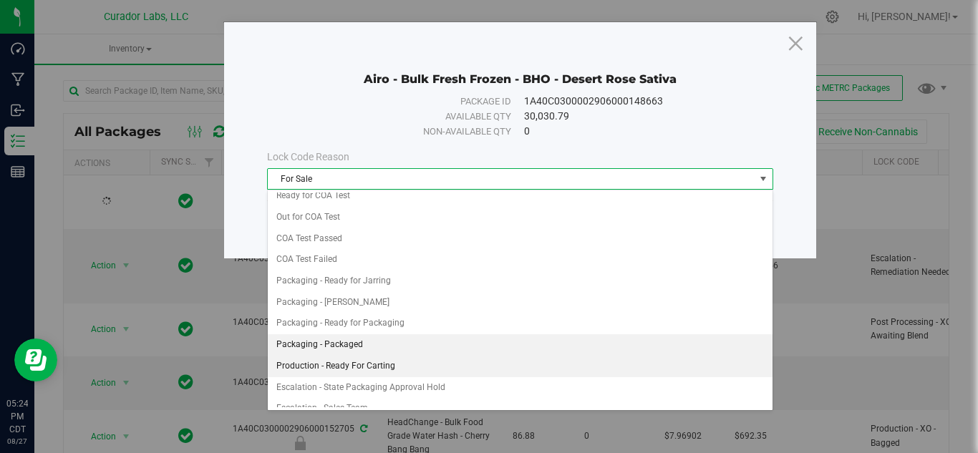
scroll to position [555, 0]
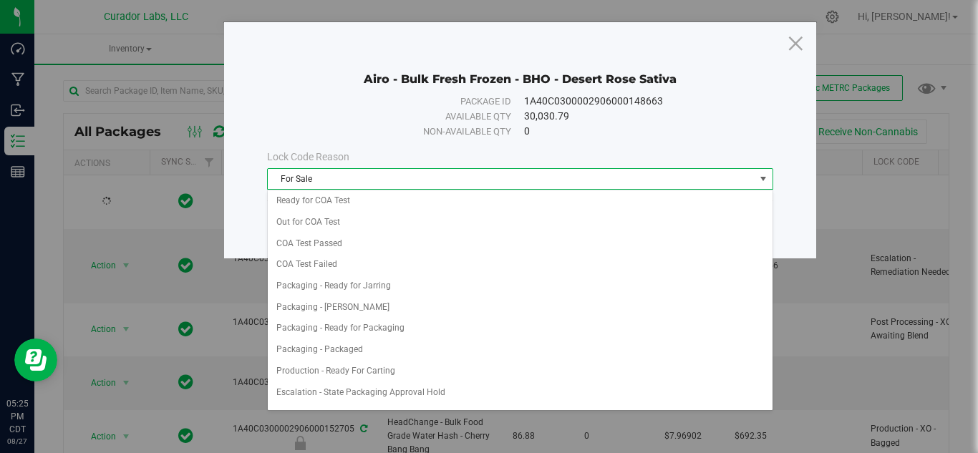
click at [350, 175] on span "For Sale" at bounding box center [511, 179] width 487 height 20
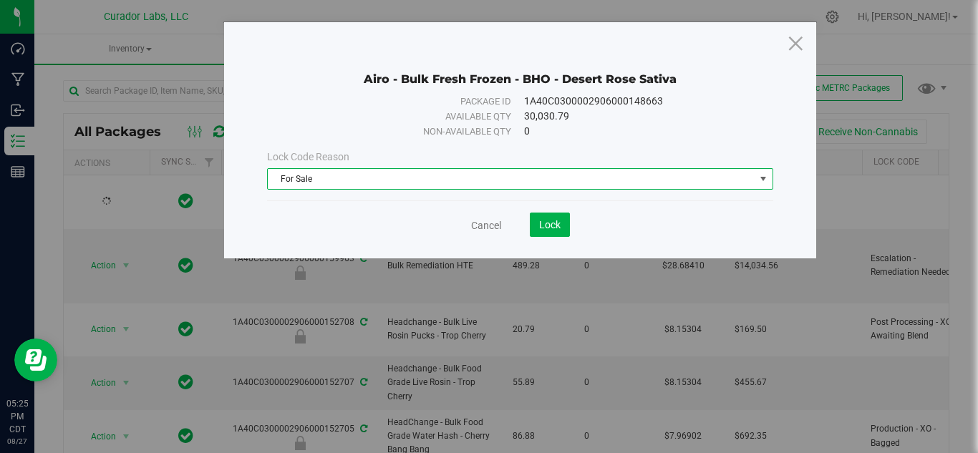
click at [350, 175] on span "For Sale" at bounding box center [511, 179] width 487 height 20
click at [350, 175] on span "R&D Retest" at bounding box center [511, 179] width 487 height 20
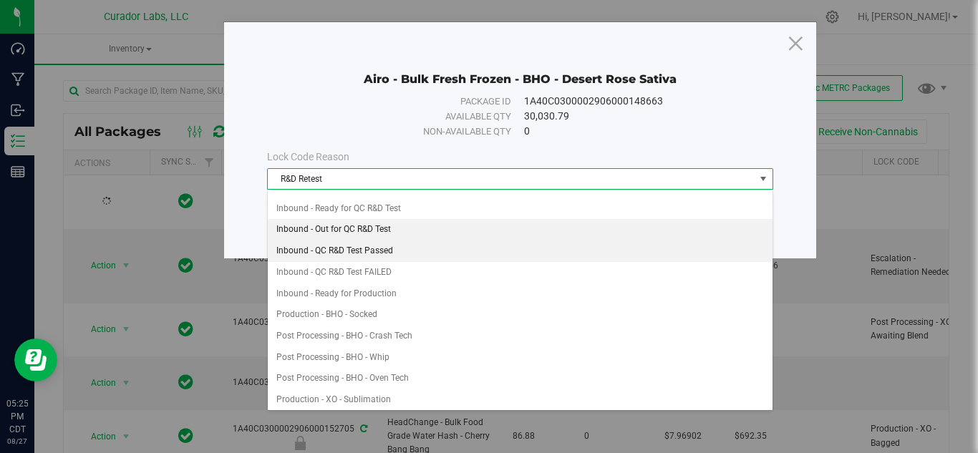
scroll to position [107, 0]
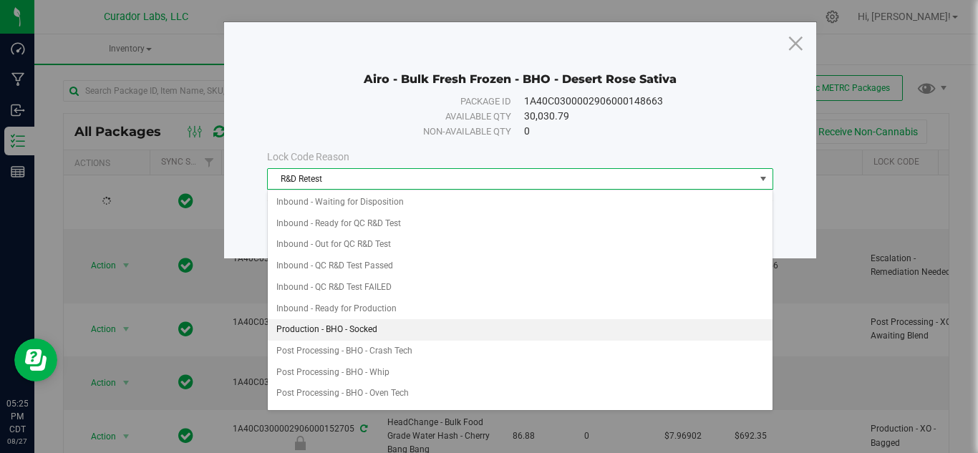
click at [357, 326] on li "Production - BHO - Socked" at bounding box center [520, 329] width 505 height 21
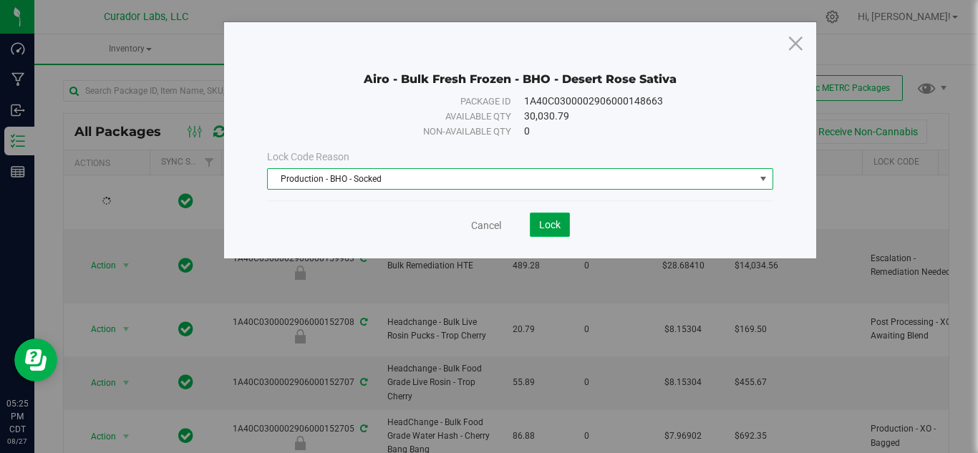
click at [559, 219] on span "Lock" at bounding box center [549, 224] width 21 height 11
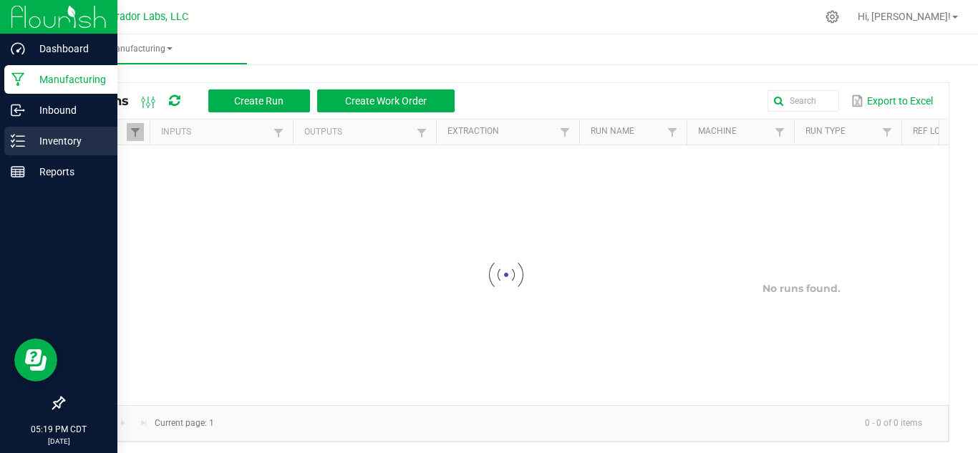
click at [24, 130] on div "Inventory" at bounding box center [60, 141] width 113 height 29
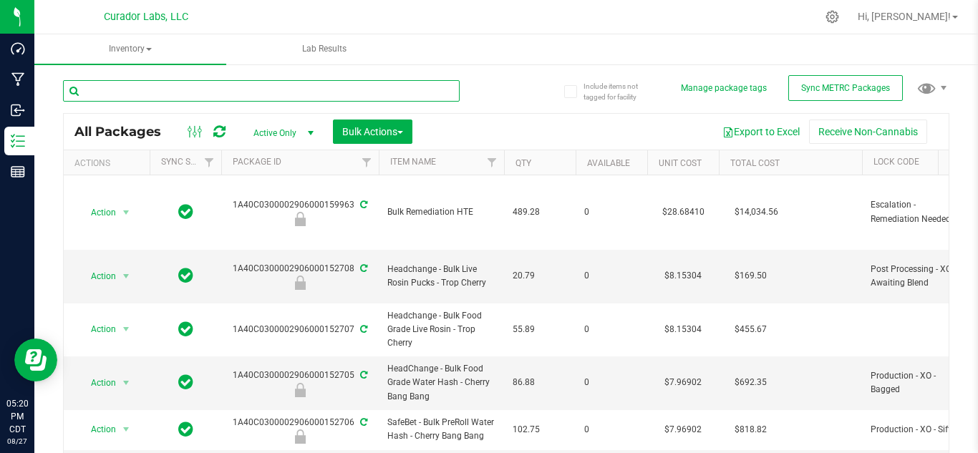
click at [165, 94] on input "text" at bounding box center [261, 90] width 397 height 21
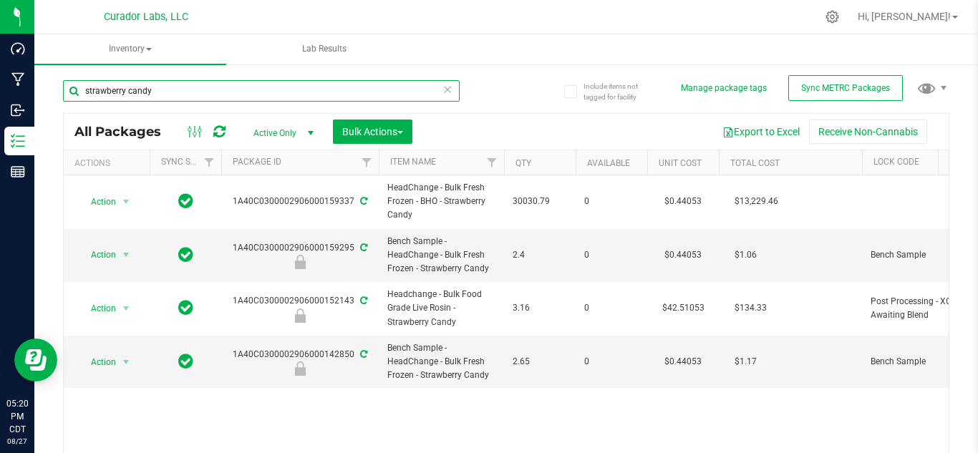
type input "strawberry candy"
